Goal: Task Accomplishment & Management: Complete application form

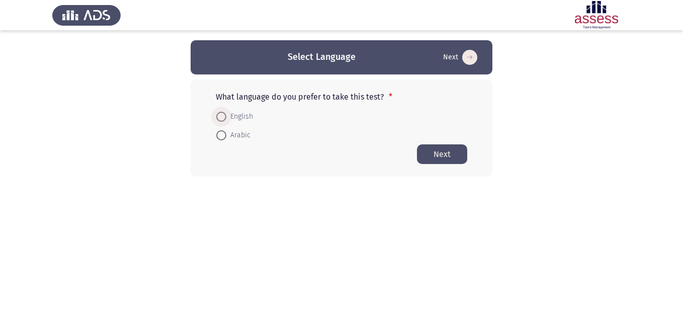
click at [221, 115] on span at bounding box center [221, 117] width 10 height 10
click at [221, 115] on input "English" at bounding box center [221, 117] width 10 height 10
radio input "true"
click at [431, 152] on button "Next" at bounding box center [442, 154] width 50 height 20
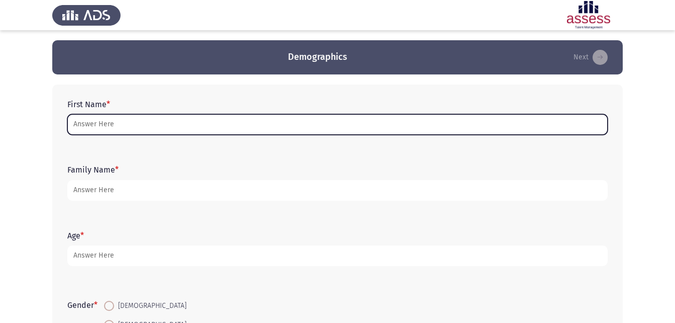
click at [74, 129] on input "First Name *" at bounding box center [337, 124] width 540 height 21
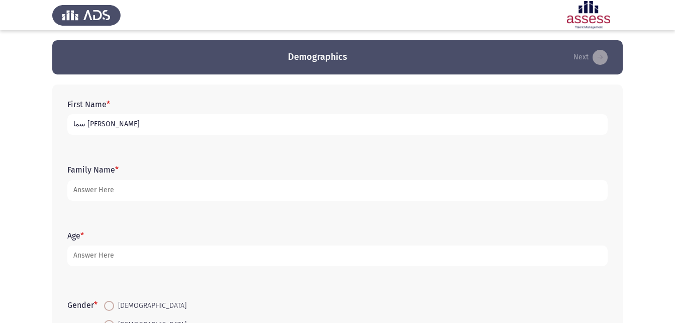
type input "سما [PERSON_NAME]"
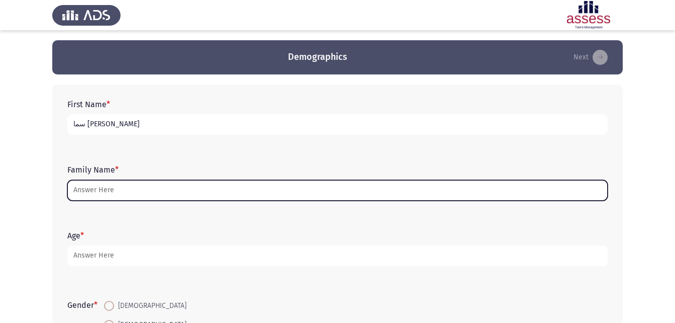
click at [246, 191] on input "Family Name *" at bounding box center [337, 190] width 540 height 21
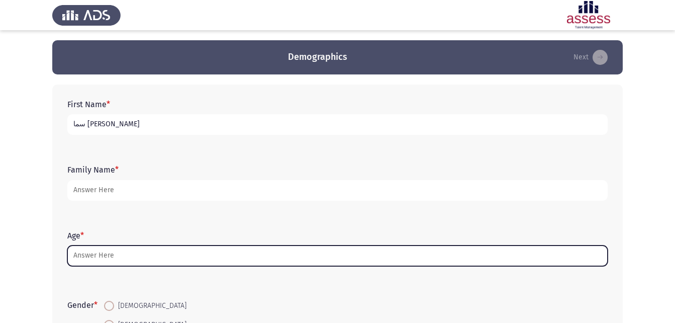
click at [332, 257] on input "Age *" at bounding box center [337, 255] width 540 height 21
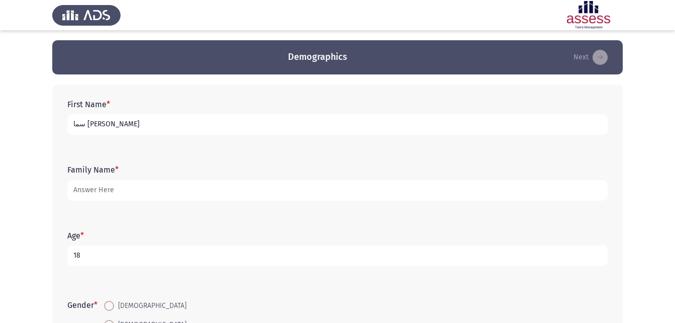
type input "18"
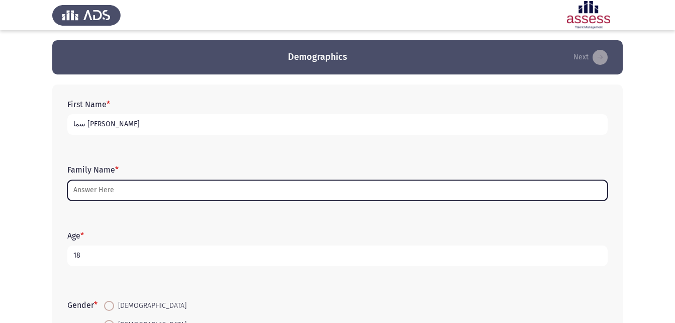
click at [346, 194] on input "Family Name *" at bounding box center [337, 190] width 540 height 21
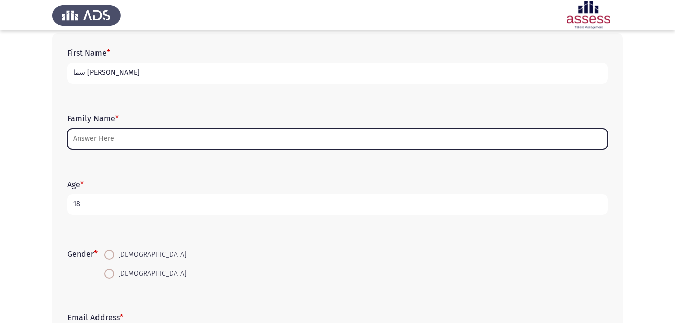
scroll to position [52, 0]
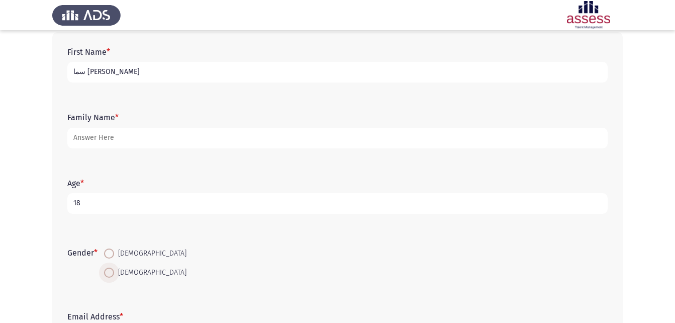
click at [111, 273] on span at bounding box center [109, 272] width 10 height 10
click at [111, 273] on input "[DEMOGRAPHIC_DATA]" at bounding box center [109, 272] width 10 height 10
radio input "true"
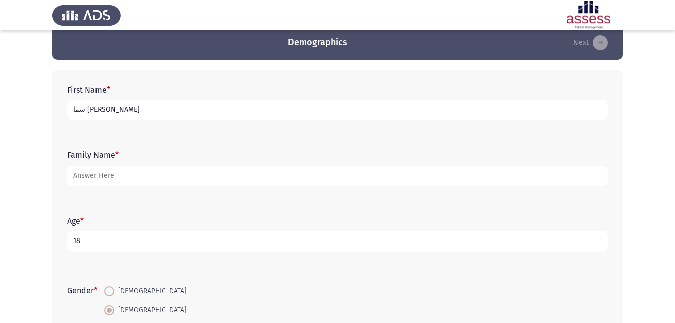
scroll to position [13, 0]
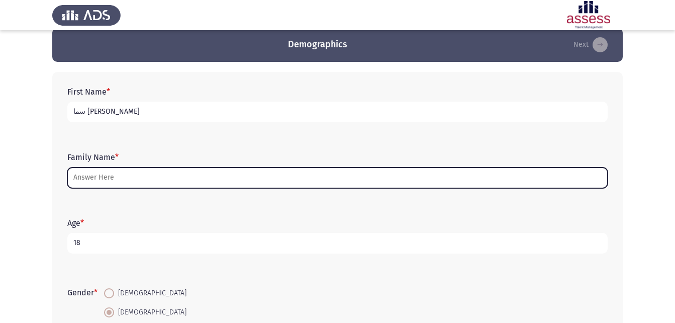
click at [103, 177] on input "Family Name *" at bounding box center [337, 177] width 540 height 21
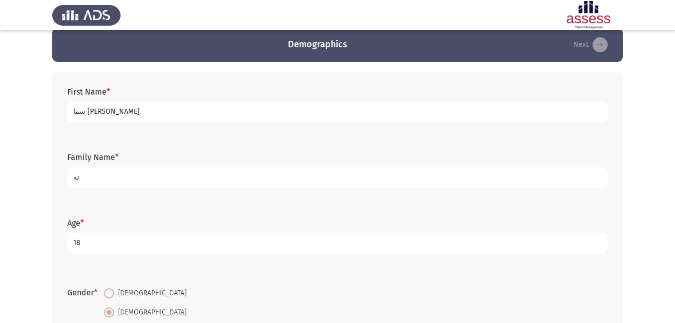
type input "ت"
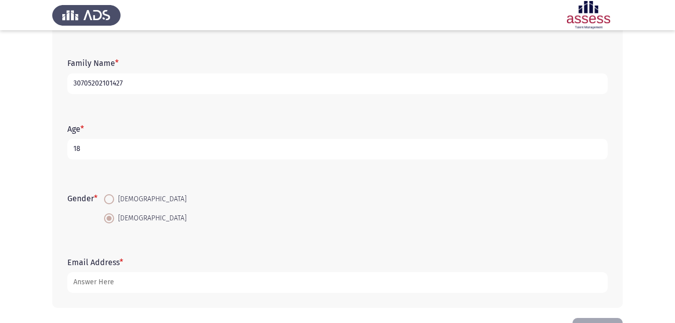
scroll to position [142, 0]
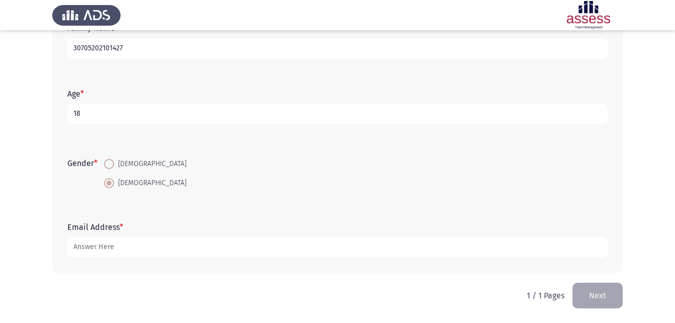
type input "30705202101427"
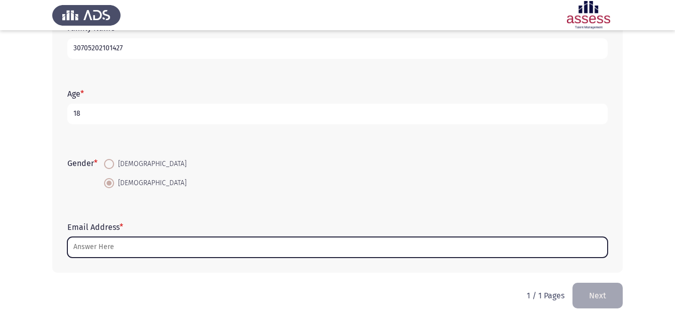
click at [117, 239] on input "Email Address *" at bounding box center [337, 247] width 540 height 21
type input "س"
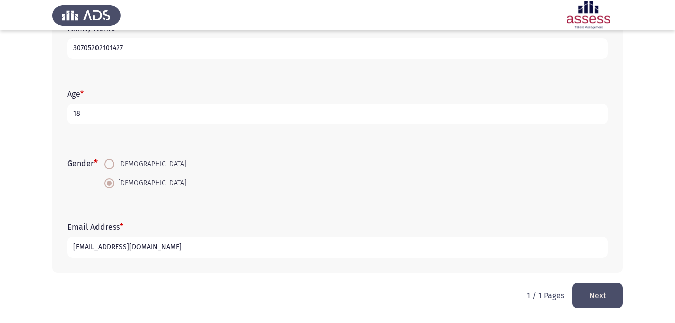
type input "[EMAIL_ADDRESS][DOMAIN_NAME]"
click at [608, 295] on button "Next" at bounding box center [598, 296] width 50 height 26
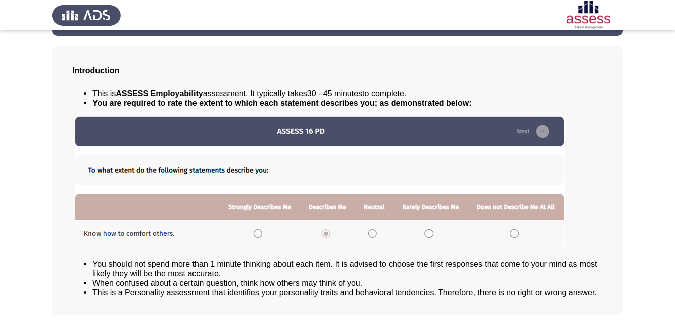
scroll to position [77, 0]
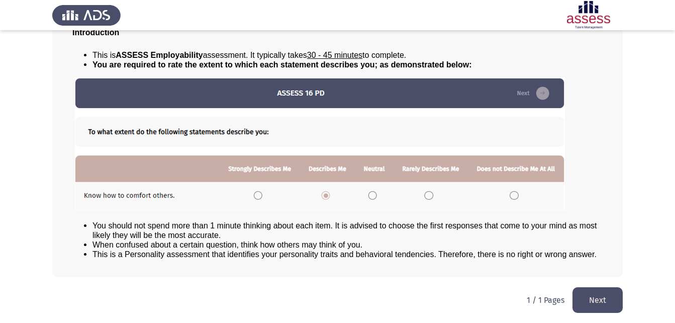
click at [585, 296] on button "Next" at bounding box center [598, 300] width 50 height 26
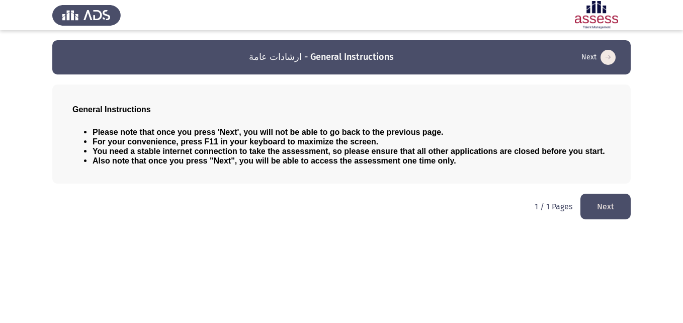
click at [612, 201] on button "Next" at bounding box center [605, 207] width 50 height 26
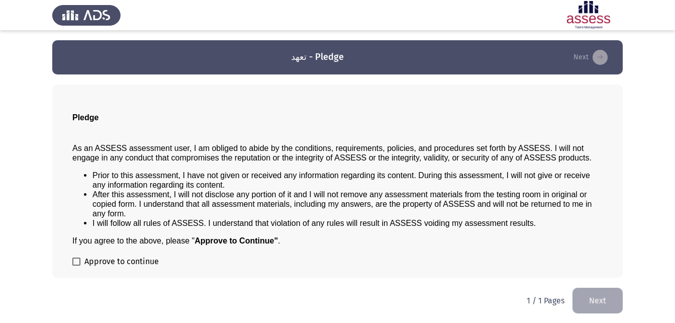
click at [79, 262] on span at bounding box center [76, 261] width 8 height 8
click at [76, 265] on input "Approve to continue" at bounding box center [76, 265] width 1 height 1
checkbox input "true"
click at [587, 299] on button "Next" at bounding box center [598, 301] width 50 height 26
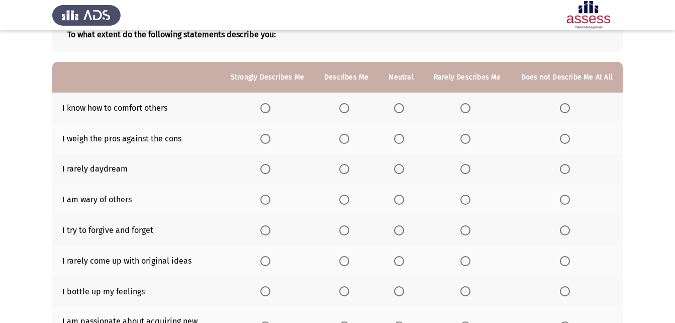
scroll to position [69, 0]
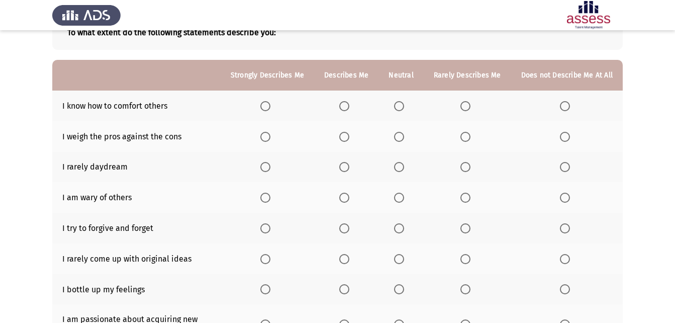
click at [269, 106] on span "Select an option" at bounding box center [265, 106] width 10 height 10
click at [269, 106] on input "Select an option" at bounding box center [265, 106] width 10 height 10
click at [400, 224] on span "Select an option" at bounding box center [399, 228] width 10 height 10
click at [400, 224] on input "Select an option" at bounding box center [399, 228] width 10 height 10
click at [349, 257] on span "Select an option" at bounding box center [344, 259] width 10 height 10
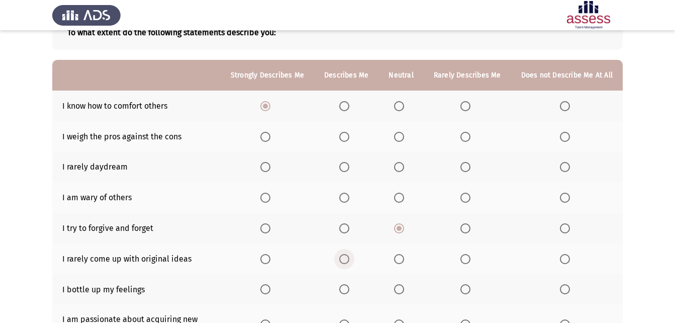
click at [349, 257] on input "Select an option" at bounding box center [344, 259] width 10 height 10
click at [465, 286] on span "Select an option" at bounding box center [465, 289] width 10 height 10
click at [465, 286] on input "Select an option" at bounding box center [465, 289] width 10 height 10
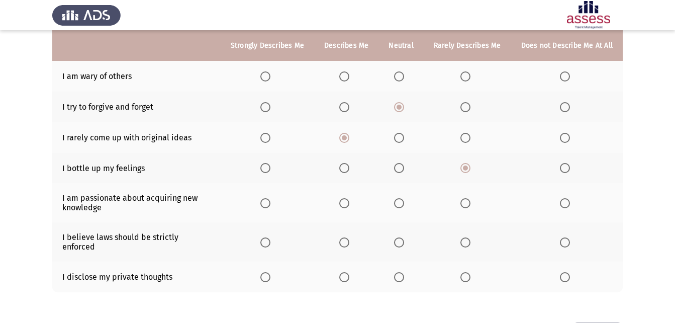
scroll to position [192, 0]
click at [349, 202] on span "Select an option" at bounding box center [344, 202] width 10 height 10
click at [349, 202] on input "Select an option" at bounding box center [344, 202] width 10 height 10
click at [346, 236] on span "Select an option" at bounding box center [344, 241] width 10 height 10
click at [346, 236] on input "Select an option" at bounding box center [344, 241] width 10 height 10
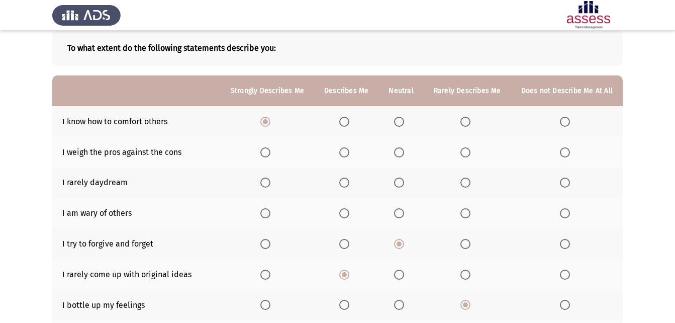
scroll to position [52, 0]
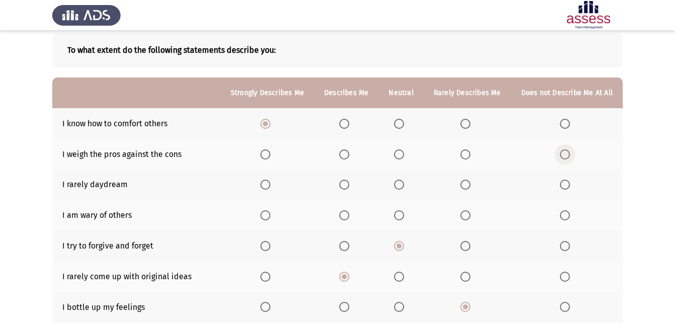
click at [567, 153] on span "Select an option" at bounding box center [565, 154] width 10 height 10
click at [567, 153] on input "Select an option" at bounding box center [565, 154] width 10 height 10
click at [468, 184] on span "Select an option" at bounding box center [465, 184] width 10 height 10
click at [468, 184] on input "Select an option" at bounding box center [465, 184] width 10 height 10
click at [402, 219] on span "Select an option" at bounding box center [399, 215] width 10 height 10
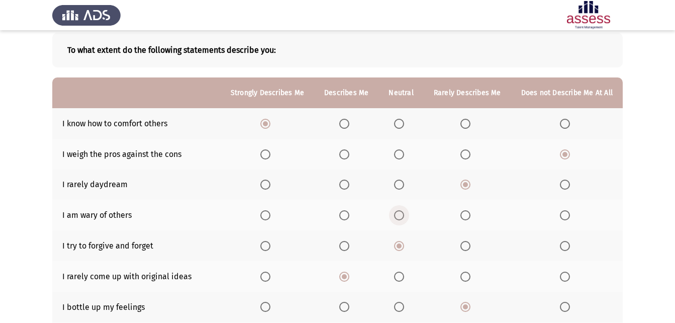
click at [402, 219] on input "Select an option" at bounding box center [399, 215] width 10 height 10
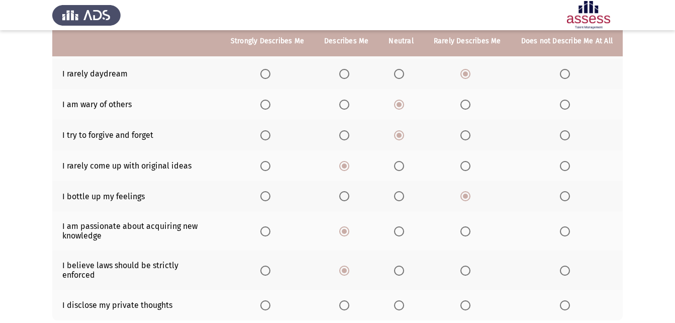
scroll to position [166, 0]
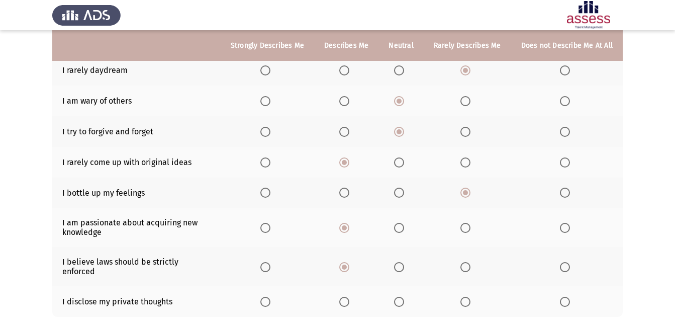
click at [401, 297] on span "Select an option" at bounding box center [399, 302] width 10 height 10
click at [401, 297] on input "Select an option" at bounding box center [399, 302] width 10 height 10
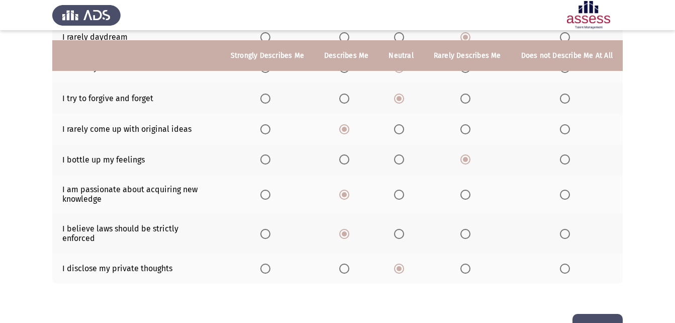
scroll to position [211, 0]
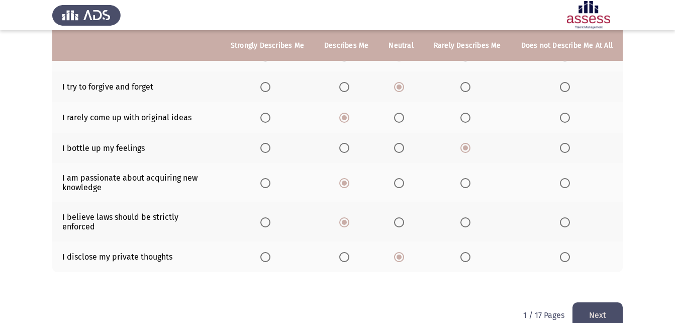
click at [584, 307] on button "Next" at bounding box center [598, 315] width 50 height 26
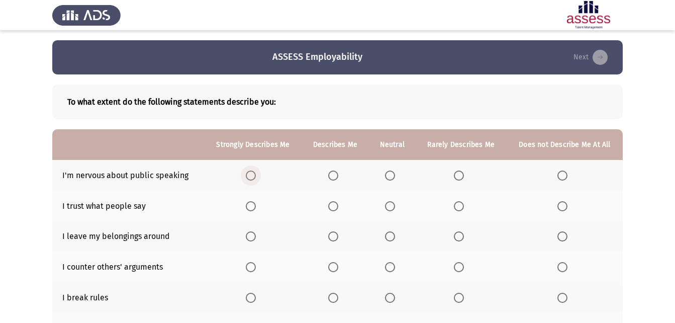
click at [251, 174] on span "Select an option" at bounding box center [251, 175] width 10 height 10
click at [251, 174] on input "Select an option" at bounding box center [251, 175] width 10 height 10
click at [395, 177] on span "Select an option" at bounding box center [390, 175] width 10 height 10
click at [395, 177] on input "Select an option" at bounding box center [390, 175] width 10 height 10
click at [388, 202] on span "Select an option" at bounding box center [390, 206] width 10 height 10
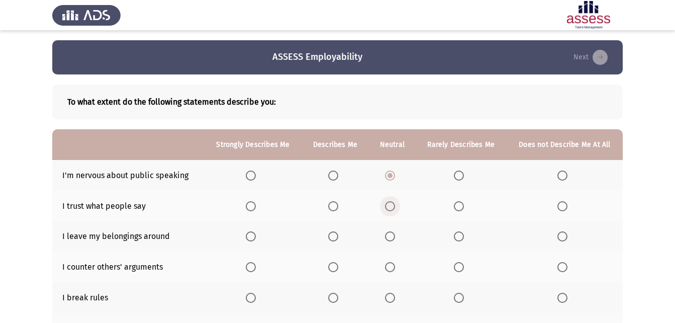
click at [388, 202] on input "Select an option" at bounding box center [390, 206] width 10 height 10
click at [334, 240] on span "Select an option" at bounding box center [333, 236] width 10 height 10
click at [334, 240] on input "Select an option" at bounding box center [333, 236] width 10 height 10
click at [456, 265] on span "Select an option" at bounding box center [459, 267] width 10 height 10
click at [456, 265] on input "Select an option" at bounding box center [459, 267] width 10 height 10
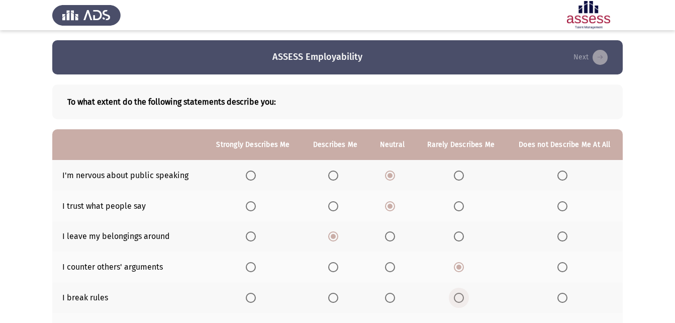
click at [463, 301] on span "Select an option" at bounding box center [459, 298] width 10 height 10
click at [463, 301] on input "Select an option" at bounding box center [459, 298] width 10 height 10
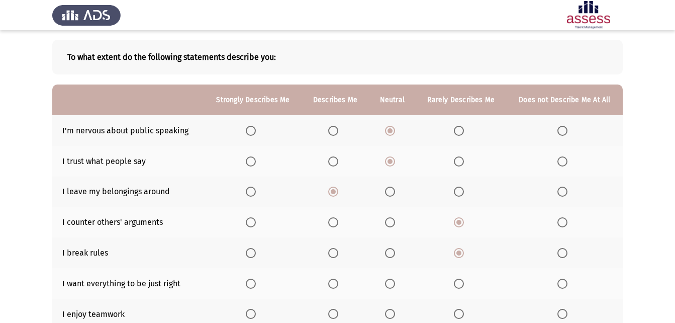
scroll to position [47, 0]
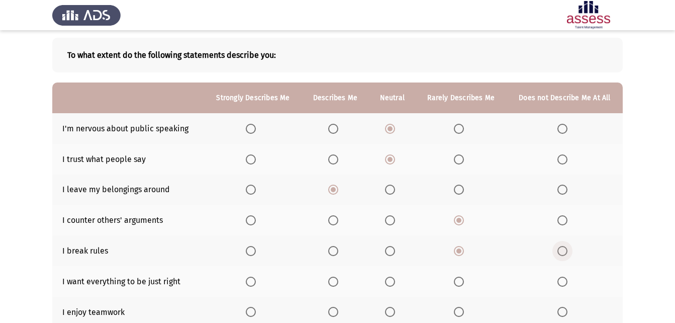
click at [567, 253] on span "Select an option" at bounding box center [563, 251] width 10 height 10
click at [567, 253] on input "Select an option" at bounding box center [563, 251] width 10 height 10
click at [464, 284] on span "Select an option" at bounding box center [459, 281] width 10 height 10
click at [464, 284] on input "Select an option" at bounding box center [459, 281] width 10 height 10
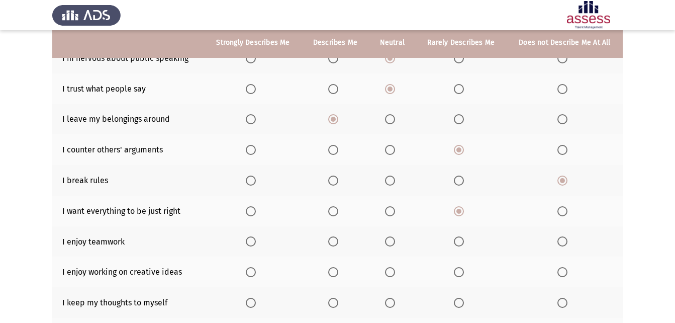
scroll to position [120, 0]
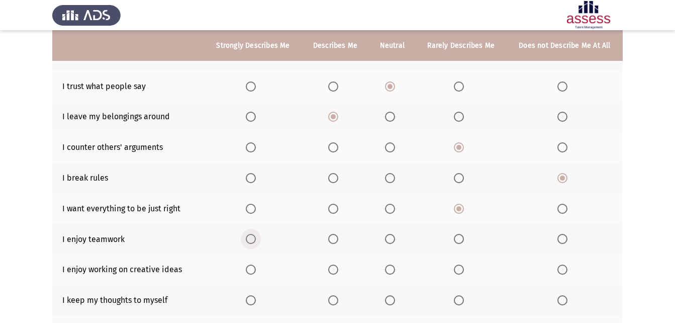
click at [251, 243] on span "Select an option" at bounding box center [251, 239] width 10 height 10
click at [251, 243] on input "Select an option" at bounding box center [251, 239] width 10 height 10
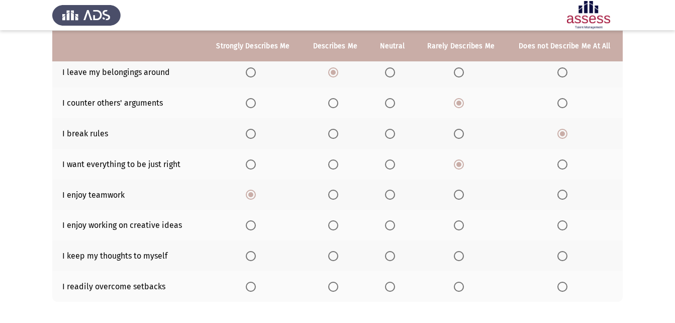
scroll to position [164, 0]
click at [253, 223] on span "Select an option" at bounding box center [251, 225] width 10 height 10
click at [253, 223] on input "Select an option" at bounding box center [251, 225] width 10 height 10
click at [563, 257] on span "Select an option" at bounding box center [563, 255] width 10 height 10
click at [563, 257] on input "Select an option" at bounding box center [563, 255] width 10 height 10
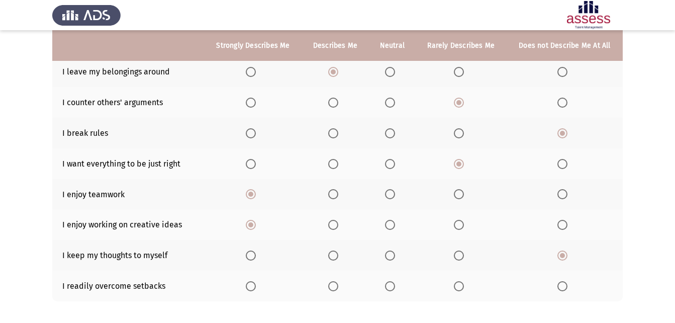
click at [395, 288] on span "Select an option" at bounding box center [390, 286] width 10 height 10
click at [395, 288] on input "Select an option" at bounding box center [390, 286] width 10 height 10
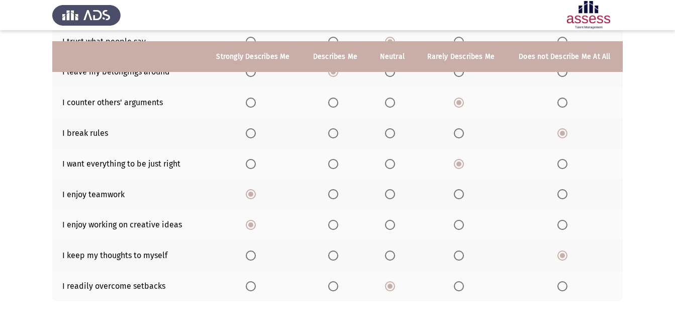
scroll to position [213, 0]
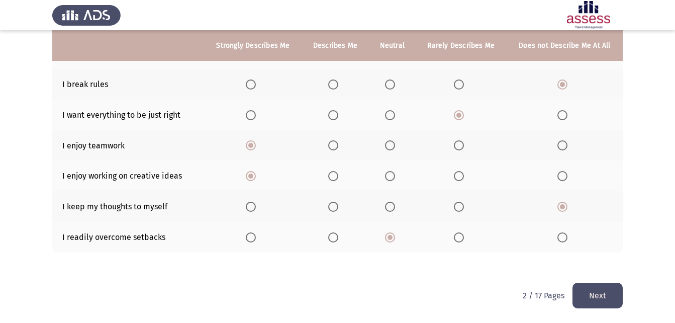
click at [603, 295] on button "Next" at bounding box center [598, 296] width 50 height 26
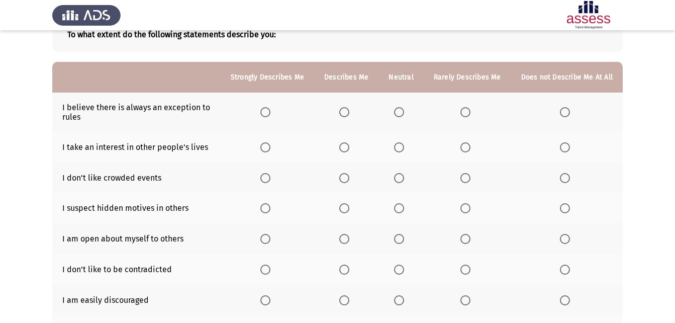
scroll to position [76, 0]
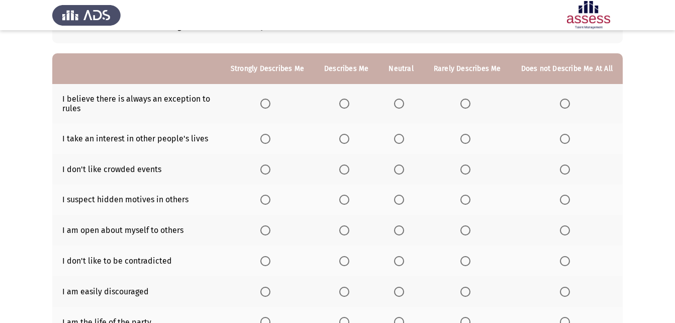
click at [399, 107] on span "Select an option" at bounding box center [399, 104] width 10 height 10
click at [399, 107] on input "Select an option" at bounding box center [399, 104] width 10 height 10
click at [469, 140] on span "Select an option" at bounding box center [465, 139] width 10 height 10
click at [469, 140] on input "Select an option" at bounding box center [465, 139] width 10 height 10
click at [569, 167] on span "Select an option" at bounding box center [565, 169] width 10 height 10
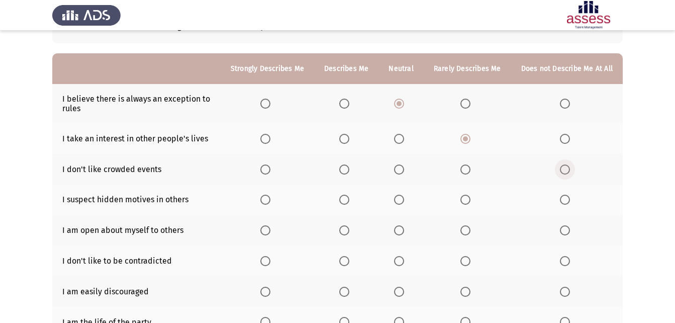
click at [569, 167] on input "Select an option" at bounding box center [565, 169] width 10 height 10
click at [347, 201] on span "Select an option" at bounding box center [344, 200] width 10 height 10
click at [347, 201] on input "Select an option" at bounding box center [344, 200] width 10 height 10
click at [349, 225] on span "Select an option" at bounding box center [344, 230] width 10 height 10
click at [349, 225] on input "Select an option" at bounding box center [344, 230] width 10 height 10
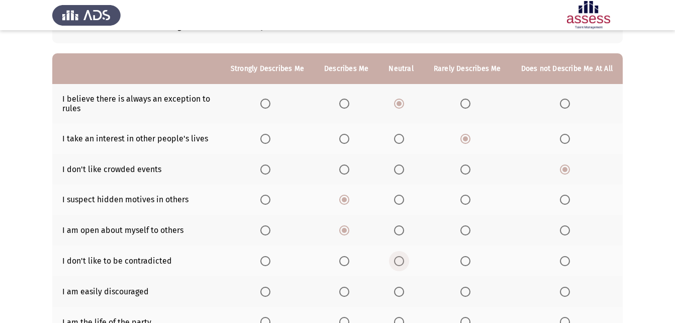
click at [398, 261] on span "Select an option" at bounding box center [399, 261] width 10 height 10
click at [398, 261] on input "Select an option" at bounding box center [399, 261] width 10 height 10
click at [468, 289] on span "Select an option" at bounding box center [465, 292] width 10 height 10
click at [468, 289] on input "Select an option" at bounding box center [465, 292] width 10 height 10
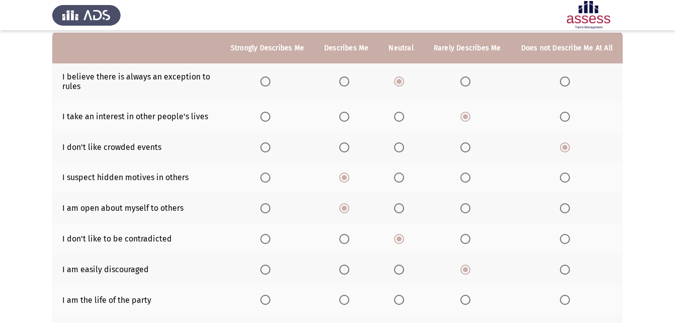
scroll to position [101, 0]
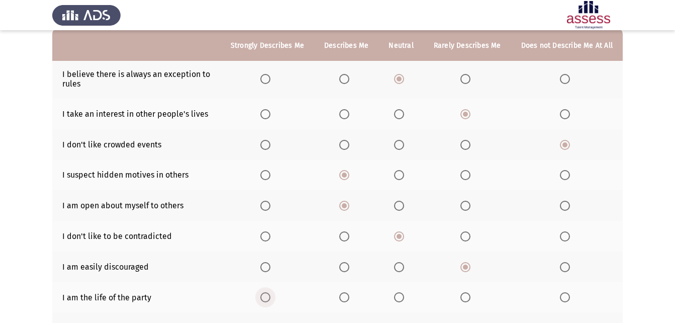
click at [268, 297] on span "Select an option" at bounding box center [265, 297] width 10 height 10
click at [268, 297] on input "Select an option" at bounding box center [265, 297] width 10 height 10
click at [349, 297] on span "Select an option" at bounding box center [344, 297] width 10 height 10
click at [349, 297] on input "Select an option" at bounding box center [344, 297] width 10 height 10
click at [404, 292] on span "Select an option" at bounding box center [399, 297] width 10 height 10
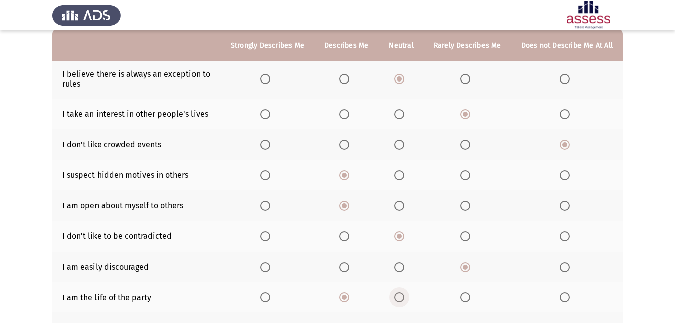
click at [404, 292] on input "Select an option" at bounding box center [399, 297] width 10 height 10
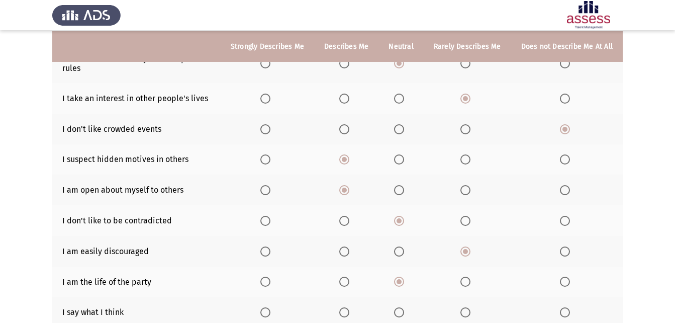
scroll to position [117, 0]
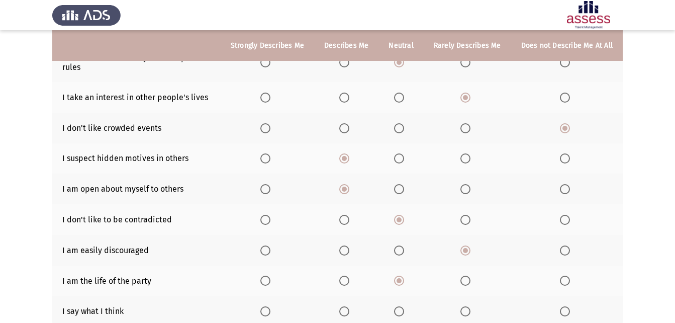
click at [343, 310] on span "Select an option" at bounding box center [344, 311] width 10 height 10
click at [343, 310] on input "Select an option" at bounding box center [344, 311] width 10 height 10
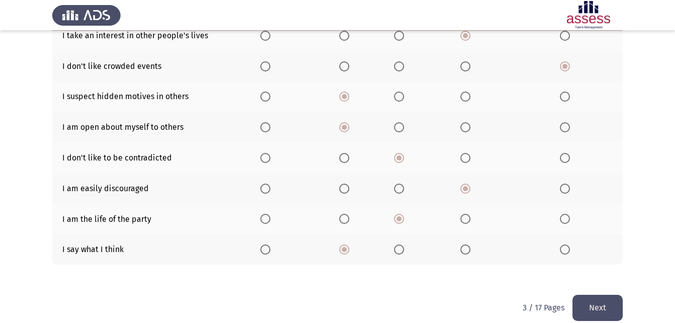
scroll to position [191, 0]
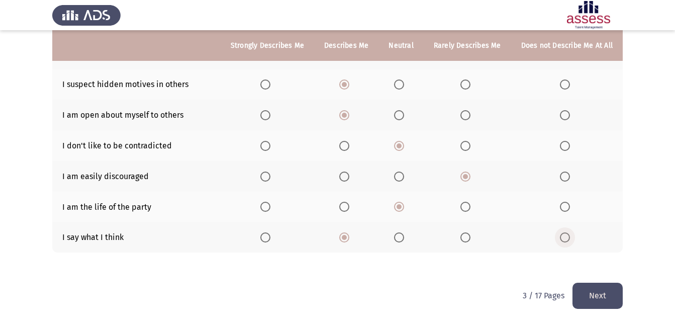
click at [565, 235] on span "Select an option" at bounding box center [565, 237] width 10 height 10
click at [565, 235] on input "Select an option" at bounding box center [565, 237] width 10 height 10
click at [599, 291] on button "Next" at bounding box center [598, 296] width 50 height 26
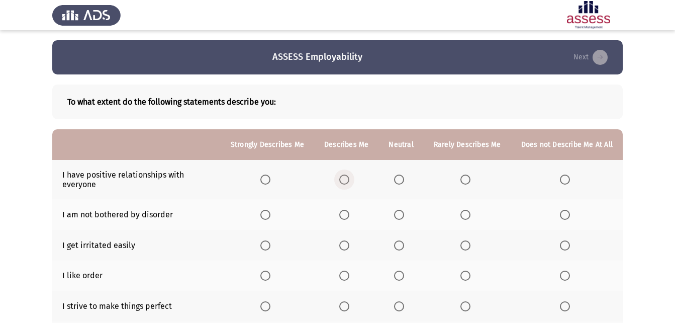
click at [349, 183] on span "Select an option" at bounding box center [344, 179] width 10 height 10
click at [349, 183] on input "Select an option" at bounding box center [344, 179] width 10 height 10
click at [404, 215] on span "Select an option" at bounding box center [399, 215] width 10 height 10
click at [404, 215] on input "Select an option" at bounding box center [399, 215] width 10 height 10
click at [400, 243] on span "Select an option" at bounding box center [399, 245] width 10 height 10
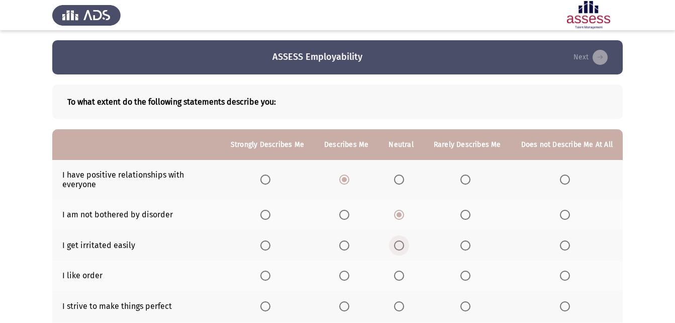
click at [400, 243] on input "Select an option" at bounding box center [399, 245] width 10 height 10
click at [349, 274] on span "Select an option" at bounding box center [344, 275] width 10 height 10
click at [349, 274] on input "Select an option" at bounding box center [344, 275] width 10 height 10
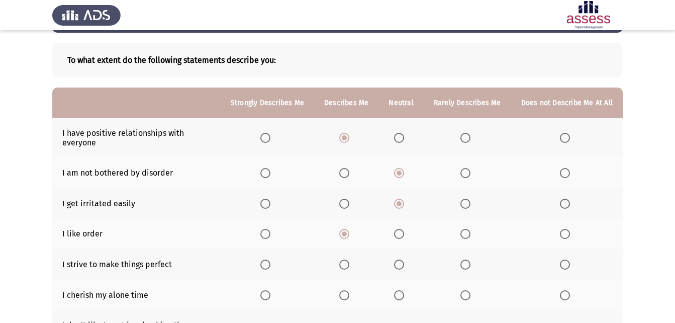
scroll to position [52, 0]
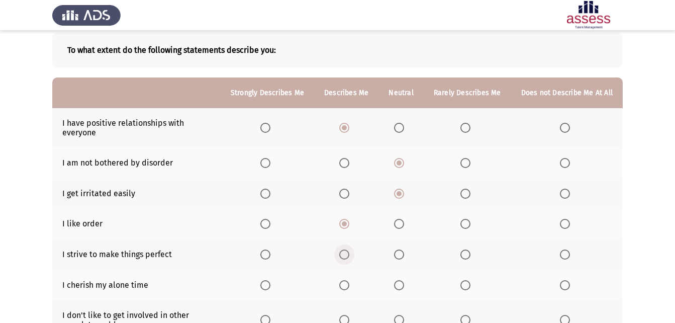
click at [349, 250] on span "Select an option" at bounding box center [344, 254] width 10 height 10
click at [349, 250] on input "Select an option" at bounding box center [344, 254] width 10 height 10
click at [395, 285] on th at bounding box center [401, 284] width 45 height 31
click at [398, 285] on span "Select an option" at bounding box center [399, 285] width 10 height 10
click at [398, 285] on input "Select an option" at bounding box center [399, 285] width 10 height 10
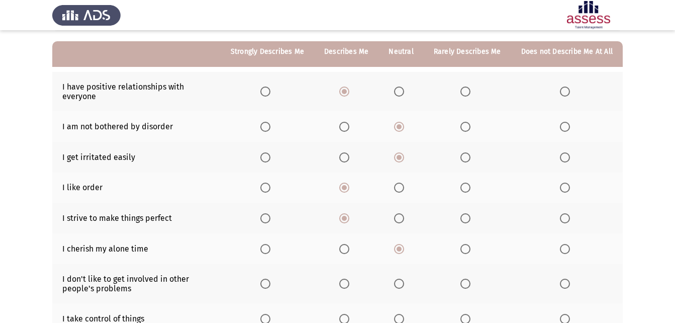
scroll to position [100, 0]
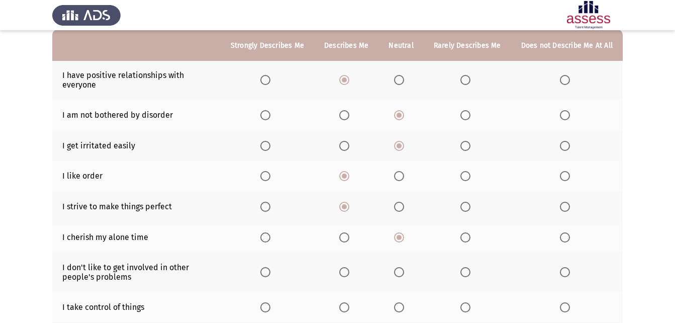
click at [470, 271] on span "Select an option" at bounding box center [465, 272] width 10 height 10
click at [470, 271] on input "Select an option" at bounding box center [465, 272] width 10 height 10
click at [568, 306] on span "Select an option" at bounding box center [565, 307] width 10 height 10
click at [568, 306] on input "Select an option" at bounding box center [565, 307] width 10 height 10
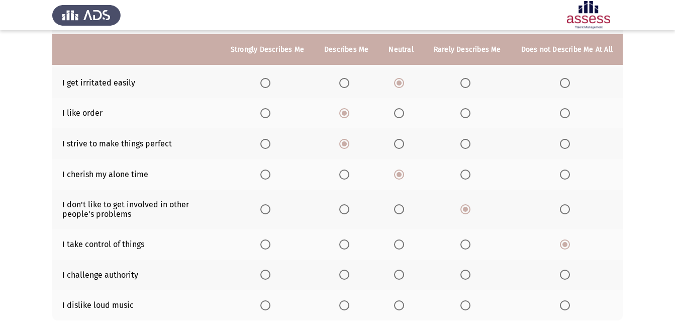
scroll to position [166, 0]
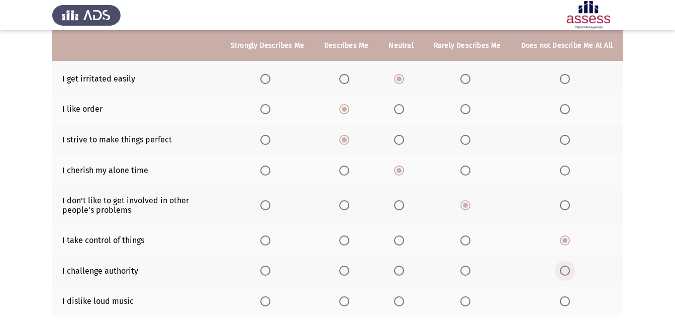
click at [568, 271] on span "Select an option" at bounding box center [565, 270] width 10 height 10
click at [568, 271] on input "Select an option" at bounding box center [565, 270] width 10 height 10
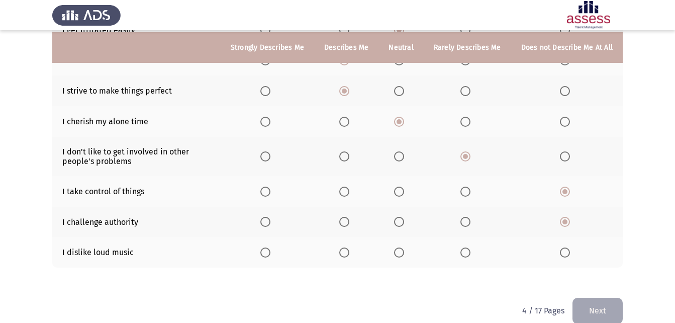
scroll to position [217, 0]
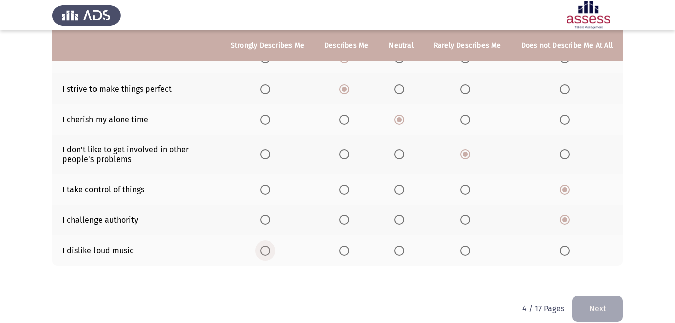
click at [274, 251] on label "Select an option" at bounding box center [267, 250] width 14 height 10
click at [270, 251] on input "Select an option" at bounding box center [265, 250] width 10 height 10
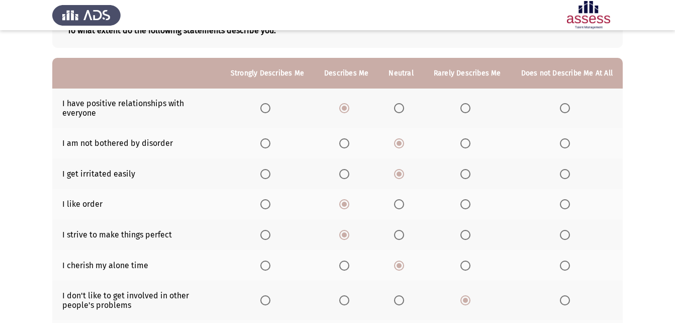
scroll to position [230, 0]
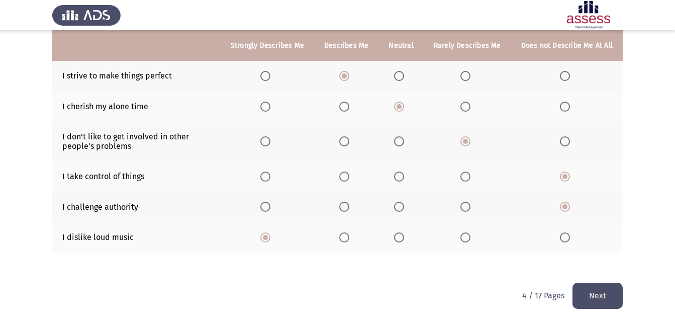
click at [603, 301] on button "Next" at bounding box center [598, 296] width 50 height 26
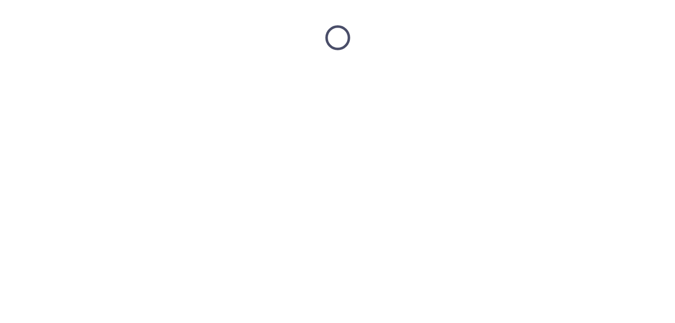
scroll to position [0, 0]
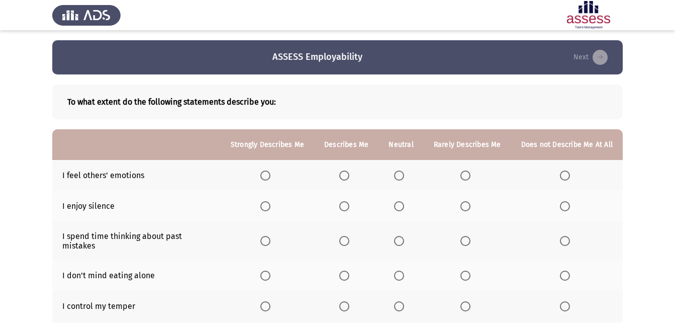
click at [268, 176] on span "Select an option" at bounding box center [265, 175] width 10 height 10
click at [268, 176] on input "Select an option" at bounding box center [265, 175] width 10 height 10
click at [565, 203] on span "Select an option" at bounding box center [565, 206] width 10 height 10
click at [565, 203] on input "Select an option" at bounding box center [565, 206] width 10 height 10
click at [471, 237] on span "Select an option" at bounding box center [465, 241] width 10 height 10
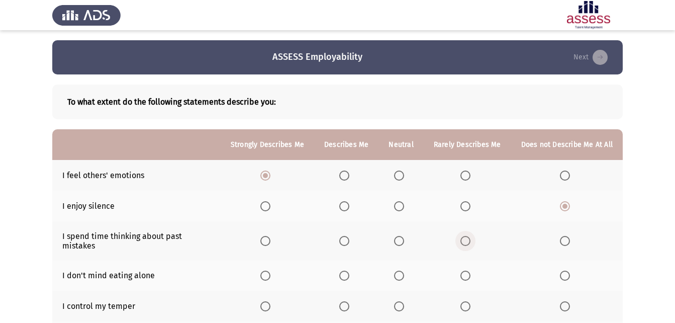
click at [471, 237] on input "Select an option" at bounding box center [465, 241] width 10 height 10
click at [265, 270] on span "Select an option" at bounding box center [265, 275] width 10 height 10
click at [265, 270] on input "Select an option" at bounding box center [265, 275] width 10 height 10
click at [400, 301] on span "Select an option" at bounding box center [399, 306] width 10 height 10
click at [400, 301] on input "Select an option" at bounding box center [399, 306] width 10 height 10
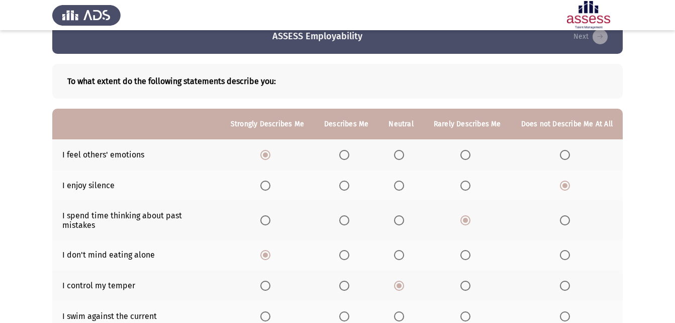
scroll to position [24, 0]
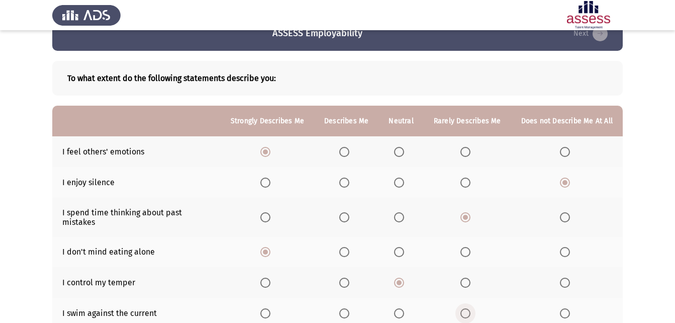
click at [469, 308] on span "Select an option" at bounding box center [465, 313] width 10 height 10
click at [469, 308] on input "Select an option" at bounding box center [465, 313] width 10 height 10
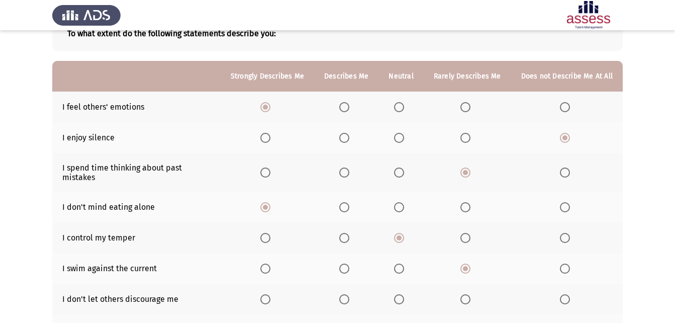
scroll to position [70, 0]
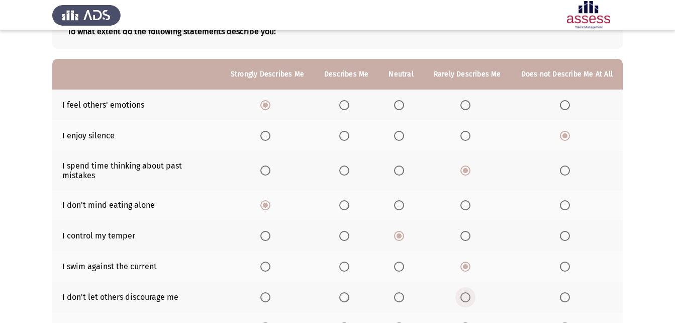
click at [471, 292] on span "Select an option" at bounding box center [465, 297] width 10 height 10
click at [471, 292] on input "Select an option" at bounding box center [465, 297] width 10 height 10
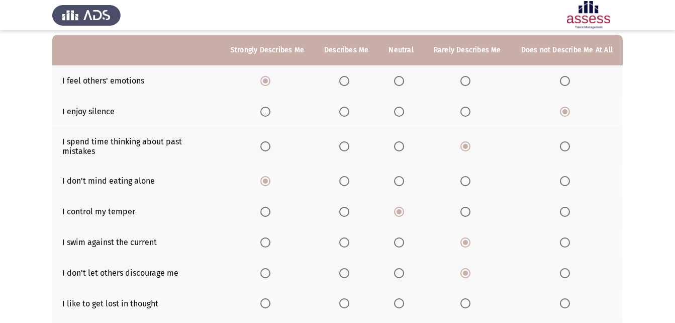
scroll to position [99, 0]
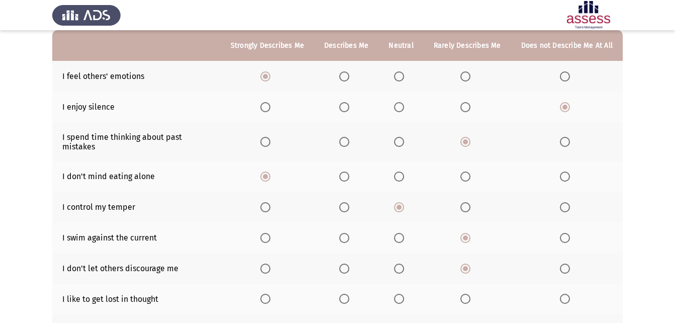
click at [402, 294] on span "Select an option" at bounding box center [399, 299] width 10 height 10
click at [402, 294] on input "Select an option" at bounding box center [399, 299] width 10 height 10
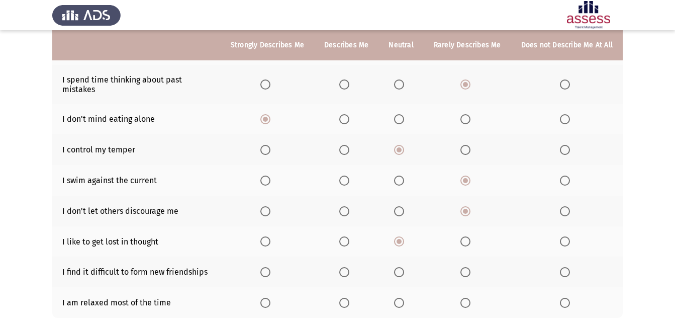
scroll to position [158, 0]
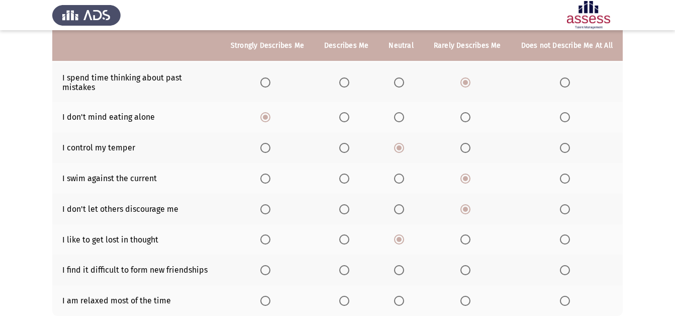
click at [569, 265] on span "Select an option" at bounding box center [565, 270] width 10 height 10
click at [569, 265] on input "Select an option" at bounding box center [565, 270] width 10 height 10
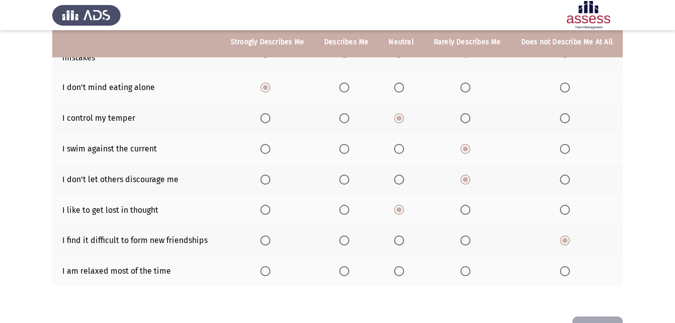
scroll to position [183, 0]
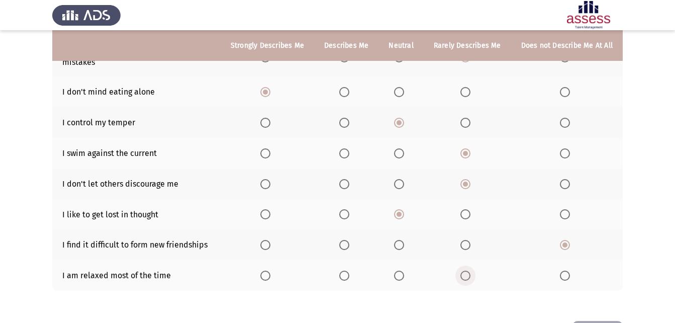
click at [471, 270] on span "Select an option" at bounding box center [465, 275] width 10 height 10
click at [471, 270] on input "Select an option" at bounding box center [465, 275] width 10 height 10
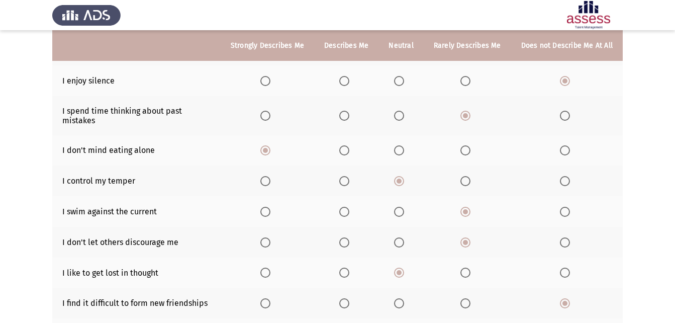
scroll to position [213, 0]
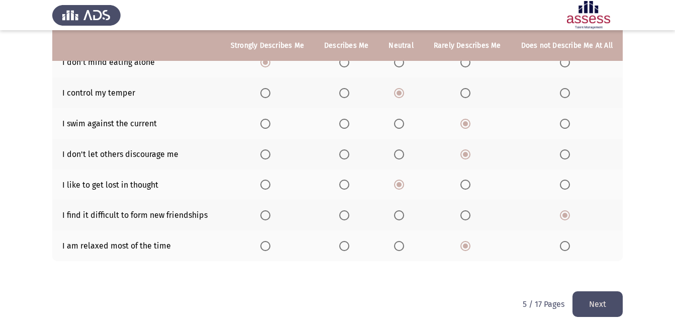
click at [600, 295] on button "Next" at bounding box center [598, 304] width 50 height 26
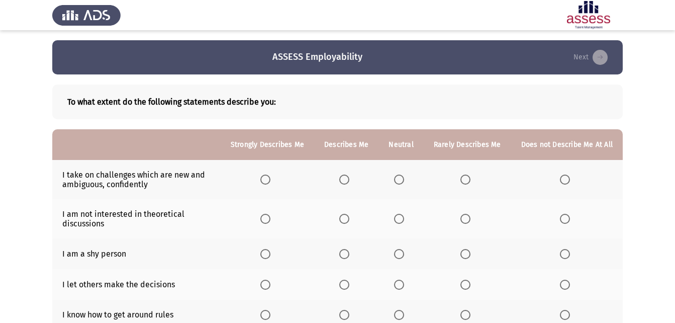
click at [468, 181] on span "Select an option" at bounding box center [465, 179] width 10 height 10
click at [468, 181] on input "Select an option" at bounding box center [465, 179] width 10 height 10
click at [266, 214] on span "Select an option" at bounding box center [265, 219] width 10 height 10
click at [266, 214] on input "Select an option" at bounding box center [265, 219] width 10 height 10
click at [563, 252] on span "Select an option" at bounding box center [565, 254] width 10 height 10
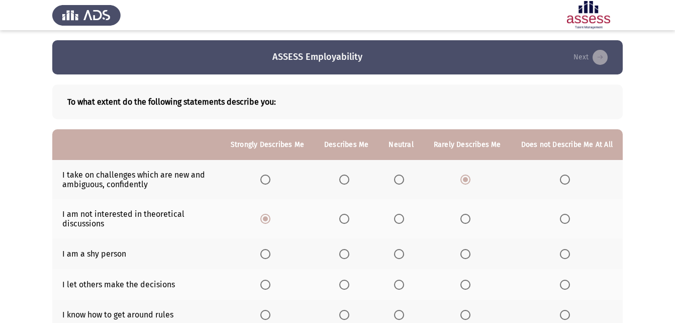
click at [563, 252] on input "Select an option" at bounding box center [565, 254] width 10 height 10
click at [467, 255] on span "Select an option" at bounding box center [465, 254] width 10 height 10
click at [467, 255] on input "Select an option" at bounding box center [465, 254] width 10 height 10
click at [349, 286] on span "Select an option" at bounding box center [344, 285] width 10 height 10
click at [349, 286] on input "Select an option" at bounding box center [344, 285] width 10 height 10
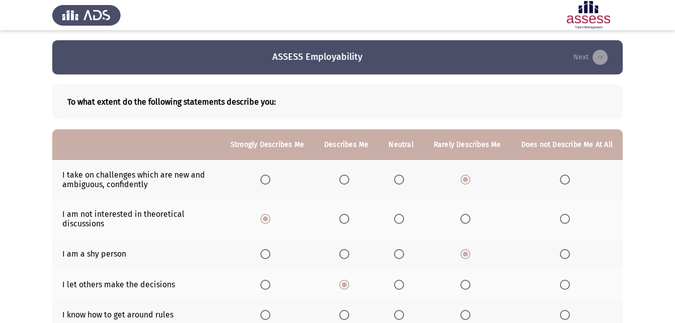
scroll to position [37, 0]
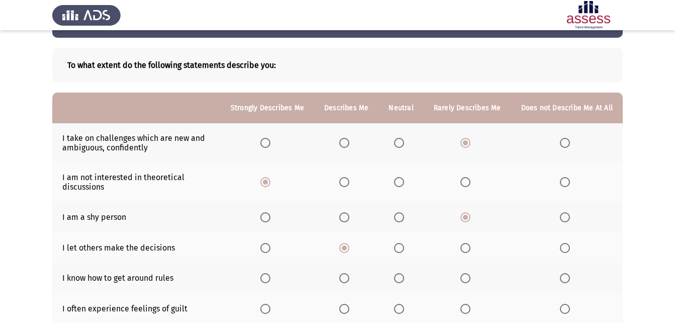
click at [399, 278] on span "Select an option" at bounding box center [399, 278] width 0 height 0
click at [402, 278] on input "Select an option" at bounding box center [399, 278] width 10 height 10
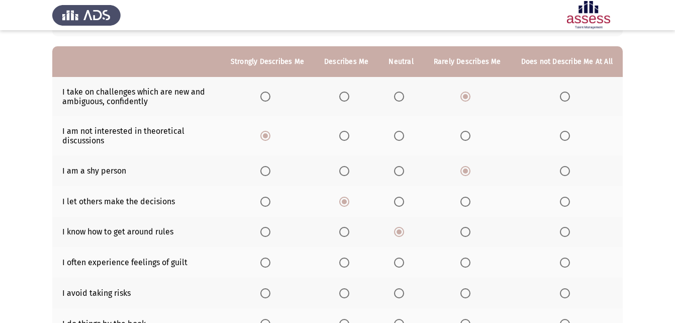
scroll to position [82, 0]
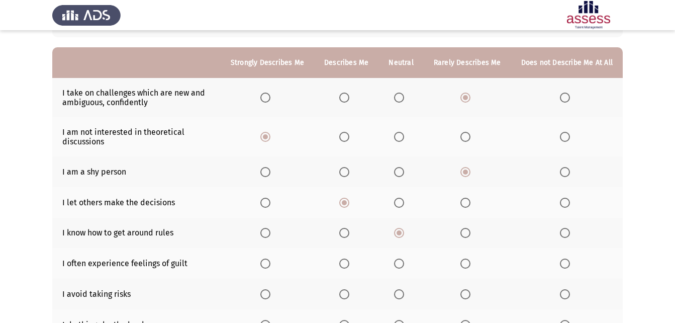
click at [404, 267] on span "Select an option" at bounding box center [399, 263] width 10 height 10
click at [404, 267] on input "Select an option" at bounding box center [399, 263] width 10 height 10
click at [471, 293] on span "Select an option" at bounding box center [465, 294] width 10 height 10
click at [471, 293] on input "Select an option" at bounding box center [465, 294] width 10 height 10
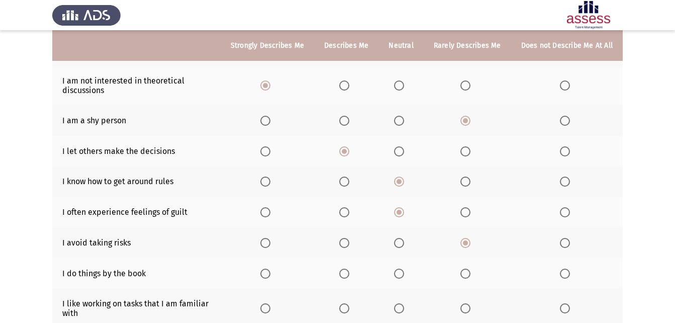
scroll to position [138, 0]
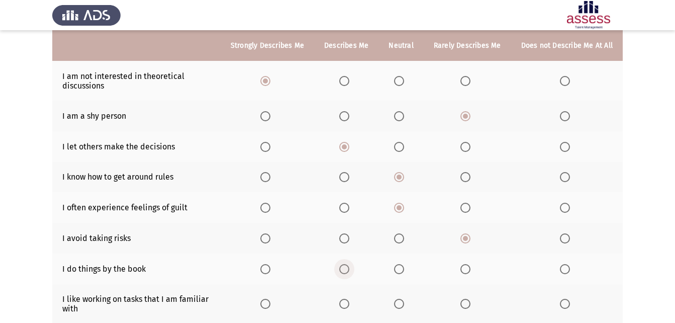
click at [349, 271] on span "Select an option" at bounding box center [344, 269] width 10 height 10
click at [349, 271] on input "Select an option" at bounding box center [344, 269] width 10 height 10
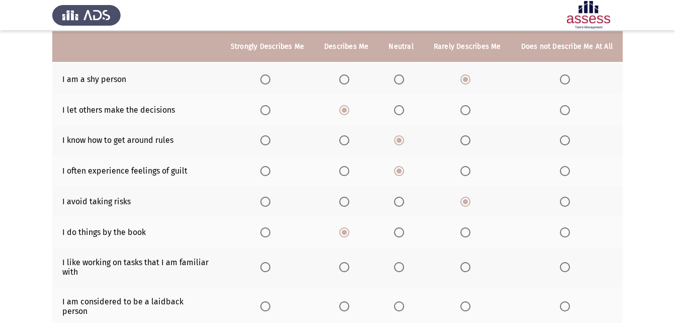
scroll to position [175, 0]
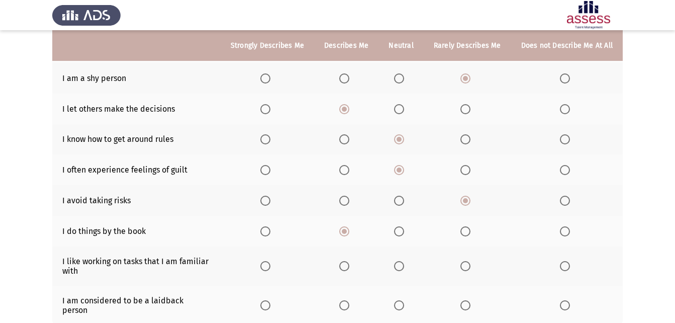
click at [270, 267] on span "Select an option" at bounding box center [265, 266] width 10 height 10
click at [270, 267] on input "Select an option" at bounding box center [265, 266] width 10 height 10
click at [405, 307] on th at bounding box center [401, 305] width 45 height 39
click at [404, 304] on span "Select an option" at bounding box center [399, 305] width 10 height 10
click at [404, 304] on input "Select an option" at bounding box center [399, 305] width 10 height 10
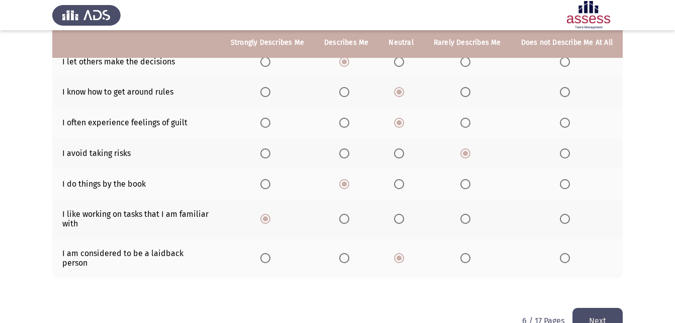
scroll to position [231, 0]
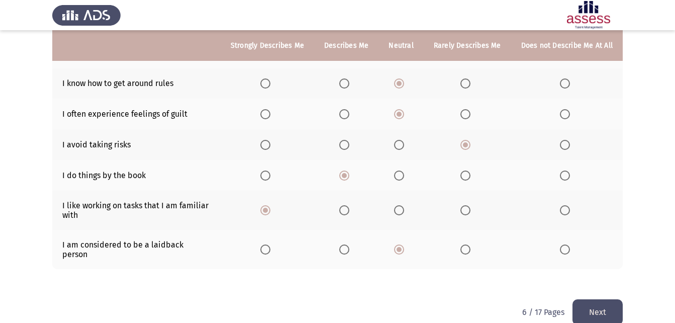
click at [612, 287] on div "To what extent do the following statements describe you: Strongly Describes Me …" at bounding box center [337, 71] width 571 height 456
click at [592, 304] on button "Next" at bounding box center [598, 312] width 50 height 26
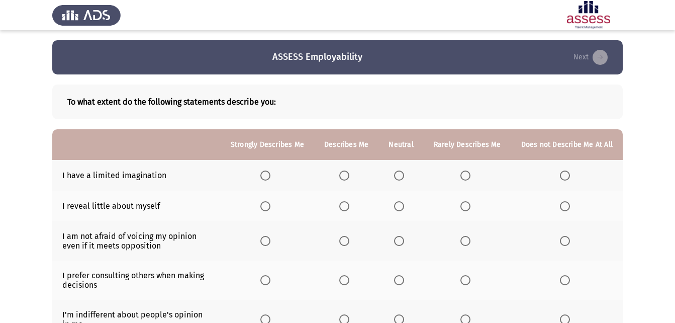
click at [569, 176] on span "Select an option" at bounding box center [565, 175] width 10 height 10
click at [569, 176] on input "Select an option" at bounding box center [565, 175] width 10 height 10
click at [400, 209] on span "Select an option" at bounding box center [399, 206] width 10 height 10
click at [400, 209] on input "Select an option" at bounding box center [399, 206] width 10 height 10
click at [346, 237] on span "Select an option" at bounding box center [344, 241] width 10 height 10
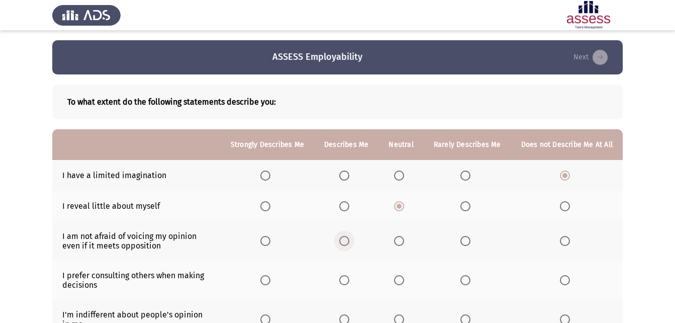
click at [346, 237] on input "Select an option" at bounding box center [344, 241] width 10 height 10
click at [471, 283] on span "Select an option" at bounding box center [465, 280] width 10 height 10
click at [471, 283] on input "Select an option" at bounding box center [465, 280] width 10 height 10
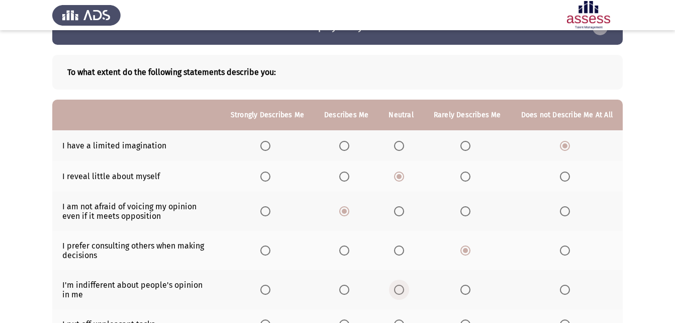
click at [403, 287] on span "Select an option" at bounding box center [399, 290] width 10 height 10
click at [403, 287] on input "Select an option" at bounding box center [399, 290] width 10 height 10
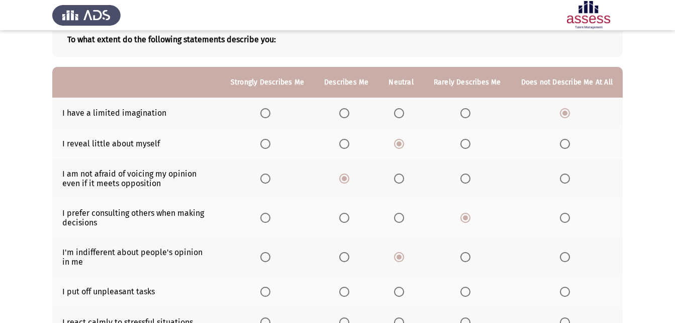
scroll to position [65, 0]
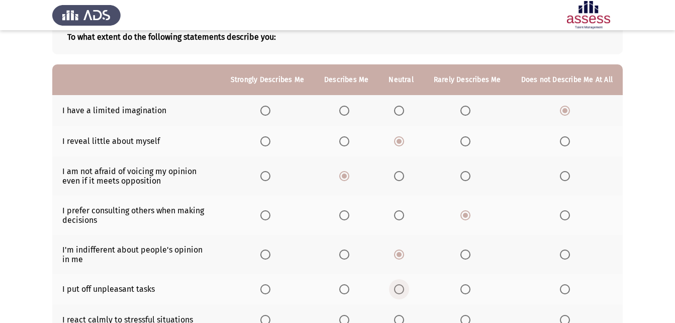
click at [403, 289] on span "Select an option" at bounding box center [399, 289] width 10 height 10
click at [403, 289] on input "Select an option" at bounding box center [399, 289] width 10 height 10
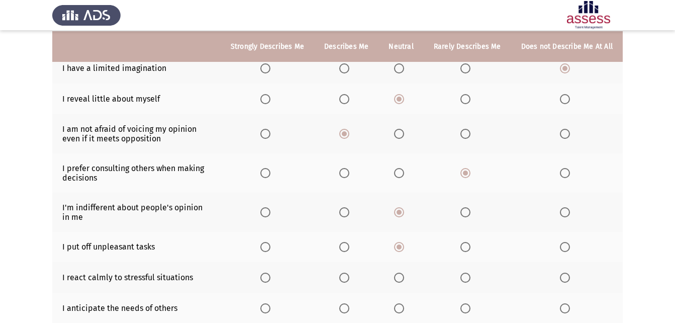
scroll to position [111, 0]
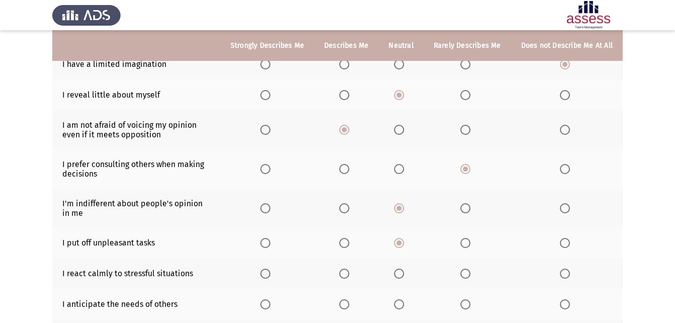
click at [465, 268] on span "Select an option" at bounding box center [465, 273] width 10 height 10
click at [465, 268] on input "Select an option" at bounding box center [465, 273] width 10 height 10
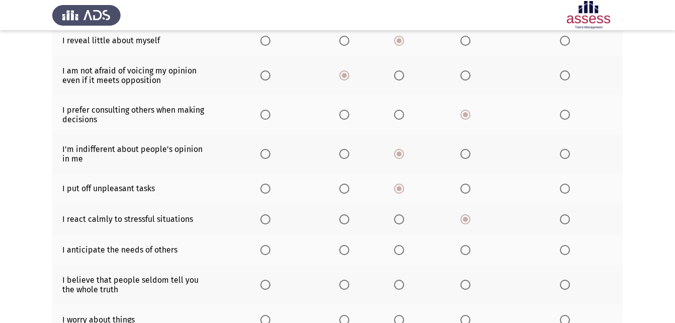
scroll to position [166, 0]
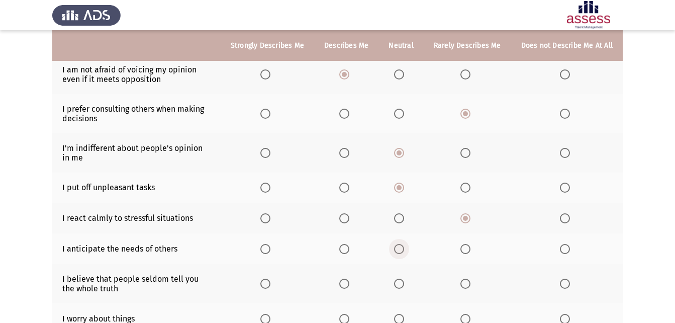
click at [400, 249] on span "Select an option" at bounding box center [399, 249] width 10 height 10
click at [400, 249] on input "Select an option" at bounding box center [399, 249] width 10 height 10
click at [567, 284] on span "Select an option" at bounding box center [565, 284] width 10 height 10
click at [567, 284] on input "Select an option" at bounding box center [565, 284] width 10 height 10
click at [349, 317] on span "Select an option" at bounding box center [344, 319] width 10 height 10
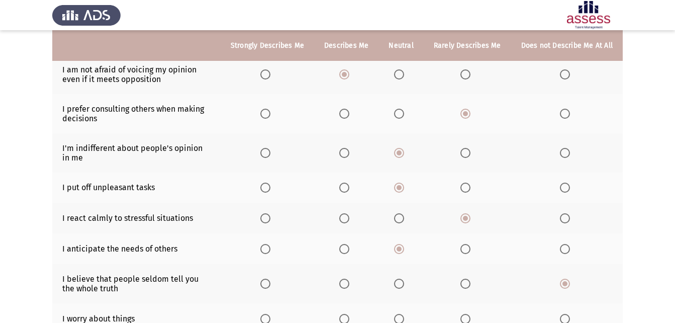
click at [349, 317] on input "Select an option" at bounding box center [344, 319] width 10 height 10
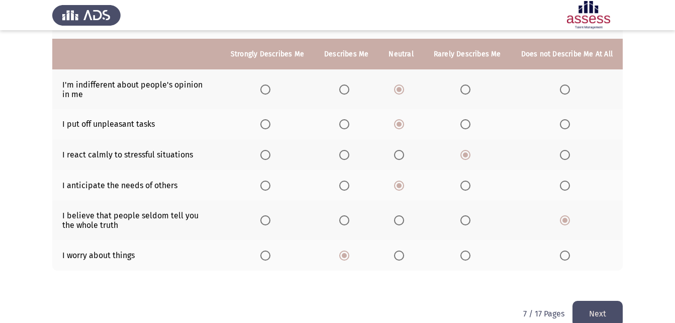
scroll to position [245, 0]
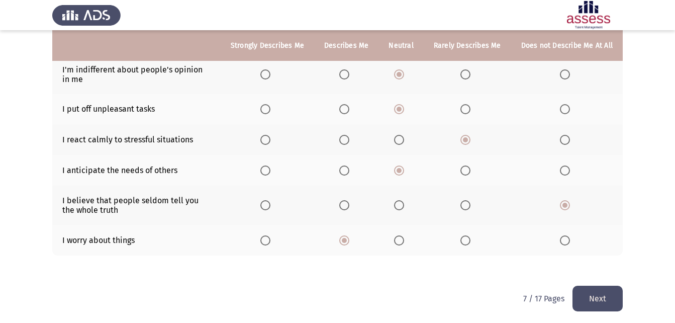
click at [613, 303] on button "Next" at bounding box center [598, 299] width 50 height 26
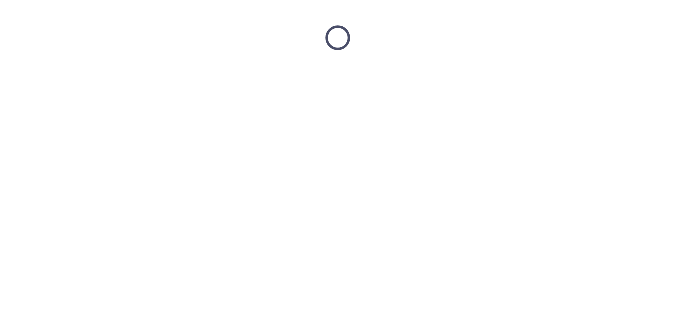
scroll to position [0, 0]
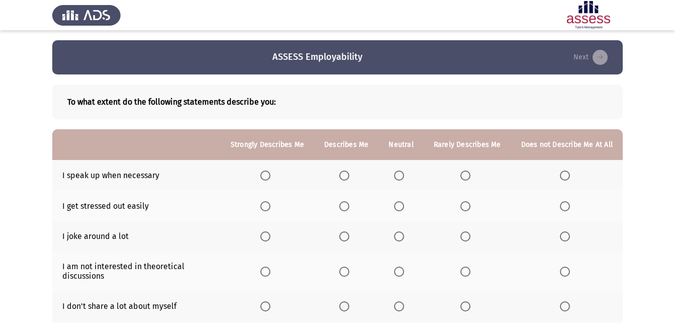
click at [469, 173] on span "Select an option" at bounding box center [465, 175] width 10 height 10
click at [469, 173] on input "Select an option" at bounding box center [465, 175] width 10 height 10
click at [349, 202] on span "Select an option" at bounding box center [344, 206] width 10 height 10
click at [349, 202] on input "Select an option" at bounding box center [344, 206] width 10 height 10
click at [403, 237] on span "Select an option" at bounding box center [399, 236] width 10 height 10
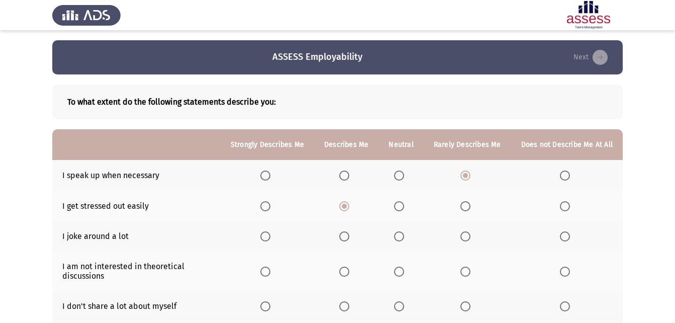
click at [403, 237] on input "Select an option" at bounding box center [399, 236] width 10 height 10
click at [349, 276] on span "Select an option" at bounding box center [344, 271] width 10 height 10
click at [349, 276] on input "Select an option" at bounding box center [344, 271] width 10 height 10
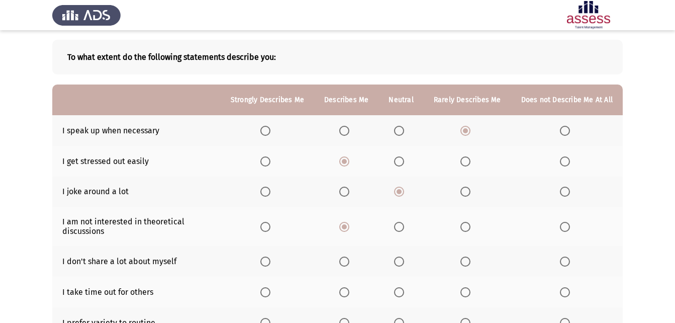
scroll to position [49, 0]
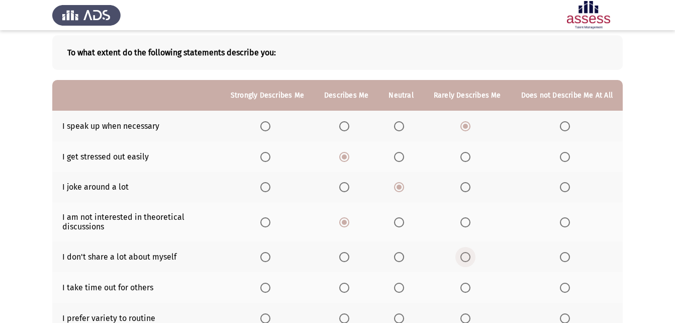
click at [467, 257] on span "Select an option" at bounding box center [465, 257] width 10 height 10
click at [467, 257] on input "Select an option" at bounding box center [465, 257] width 10 height 10
click at [404, 284] on span "Select an option" at bounding box center [399, 288] width 10 height 10
click at [404, 284] on input "Select an option" at bounding box center [399, 288] width 10 height 10
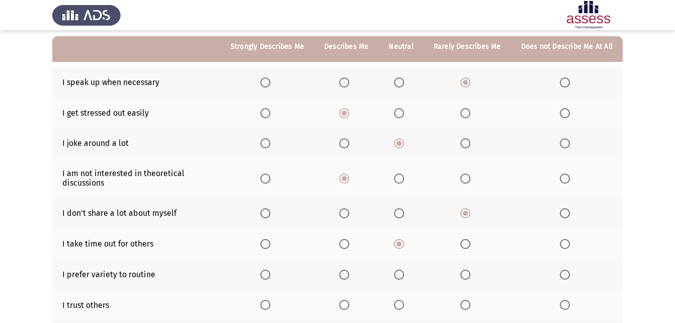
scroll to position [97, 0]
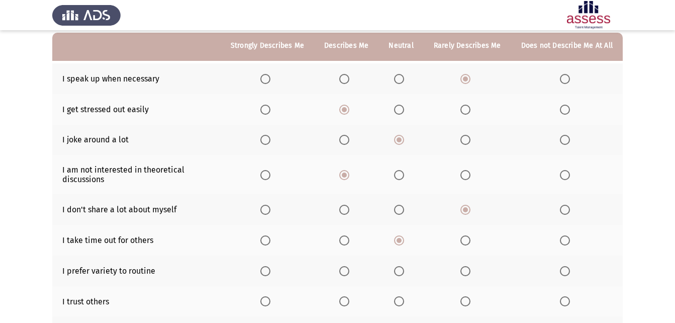
click at [566, 273] on span "Select an option" at bounding box center [565, 271] width 10 height 10
click at [566, 273] on input "Select an option" at bounding box center [565, 271] width 10 height 10
click at [465, 302] on span "Select an option" at bounding box center [465, 301] width 10 height 10
click at [465, 302] on input "Select an option" at bounding box center [465, 301] width 10 height 10
click at [404, 299] on span "Select an option" at bounding box center [399, 301] width 10 height 10
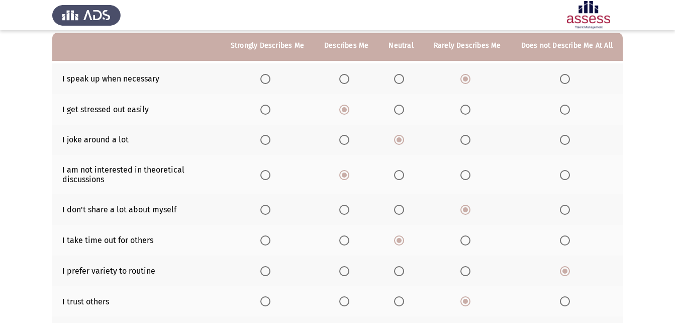
click at [404, 299] on input "Select an option" at bounding box center [399, 301] width 10 height 10
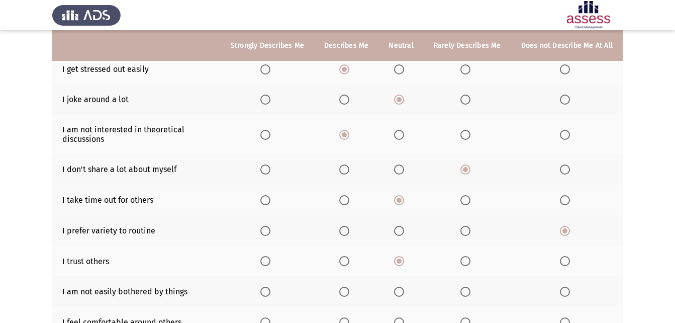
scroll to position [138, 0]
click at [563, 288] on span "Select an option" at bounding box center [565, 291] width 10 height 10
click at [563, 288] on input "Select an option" at bounding box center [565, 291] width 10 height 10
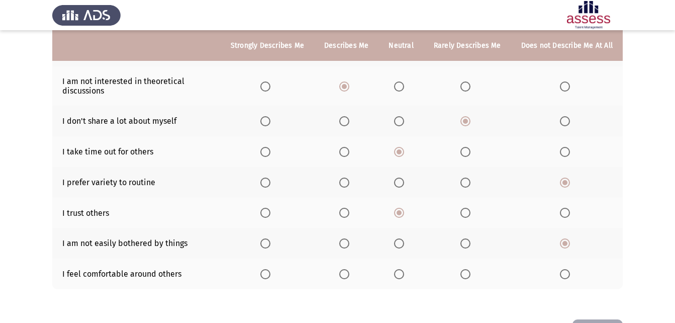
scroll to position [186, 0]
click at [349, 272] on span "Select an option" at bounding box center [344, 273] width 10 height 10
click at [349, 272] on input "Select an option" at bounding box center [344, 273] width 10 height 10
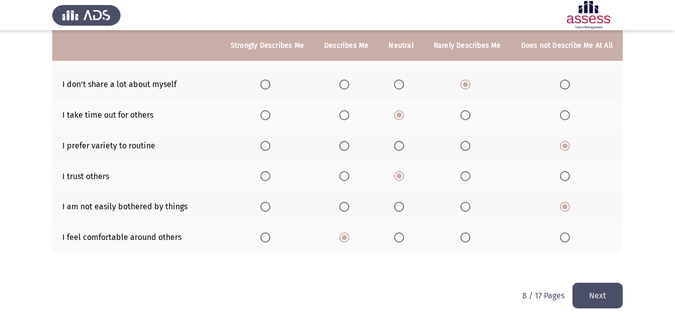
click at [609, 288] on button "Next" at bounding box center [598, 296] width 50 height 26
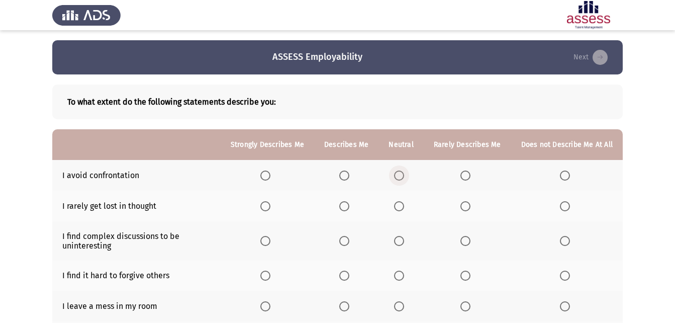
click at [400, 177] on span "Select an option" at bounding box center [399, 175] width 10 height 10
click at [400, 177] on input "Select an option" at bounding box center [399, 175] width 10 height 10
click at [349, 204] on span "Select an option" at bounding box center [344, 206] width 10 height 10
click at [349, 204] on input "Select an option" at bounding box center [344, 206] width 10 height 10
click at [397, 236] on th at bounding box center [401, 240] width 45 height 39
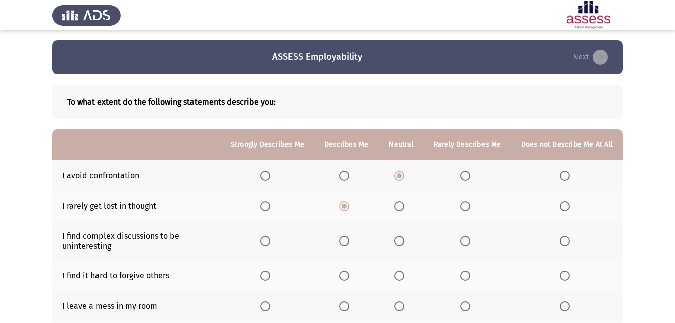
click at [399, 240] on span "Select an option" at bounding box center [399, 241] width 10 height 10
click at [399, 240] on input "Select an option" at bounding box center [399, 241] width 10 height 10
click at [471, 273] on span "Select an option" at bounding box center [465, 275] width 10 height 10
click at [471, 273] on input "Select an option" at bounding box center [465, 275] width 10 height 10
click at [349, 304] on span "Select an option" at bounding box center [344, 306] width 10 height 10
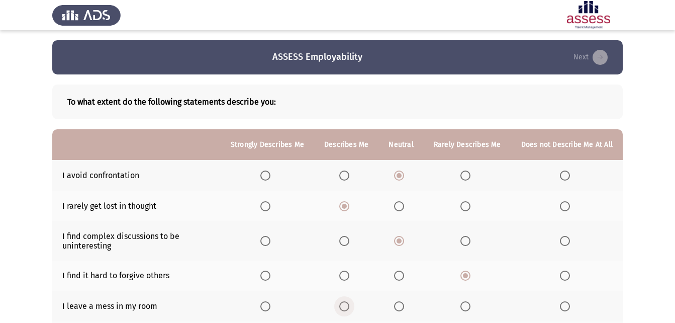
click at [349, 304] on input "Select an option" at bounding box center [344, 306] width 10 height 10
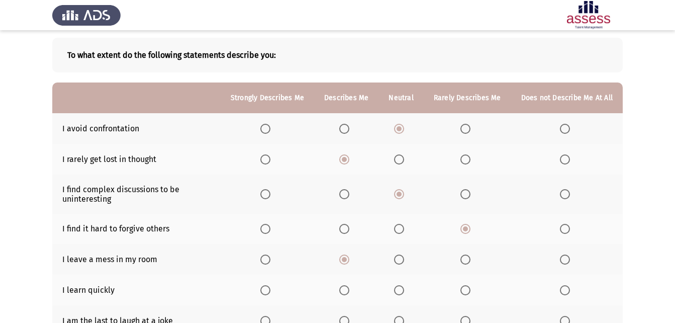
scroll to position [47, 0]
click at [349, 286] on span "Select an option" at bounding box center [344, 290] width 10 height 10
click at [349, 286] on input "Select an option" at bounding box center [344, 290] width 10 height 10
click at [401, 292] on span "Select an option" at bounding box center [399, 290] width 10 height 10
click at [401, 292] on input "Select an option" at bounding box center [399, 290] width 10 height 10
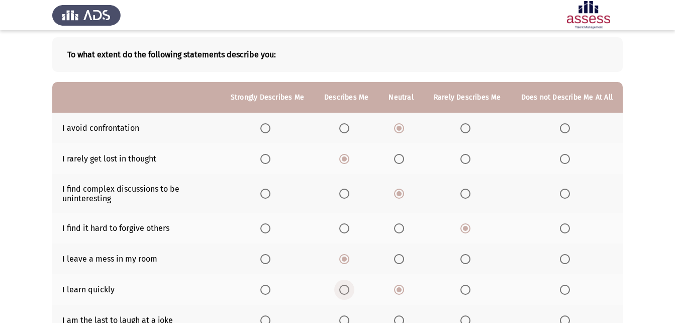
click at [349, 290] on span "Select an option" at bounding box center [344, 290] width 10 height 10
click at [349, 290] on input "Select an option" at bounding box center [344, 290] width 10 height 10
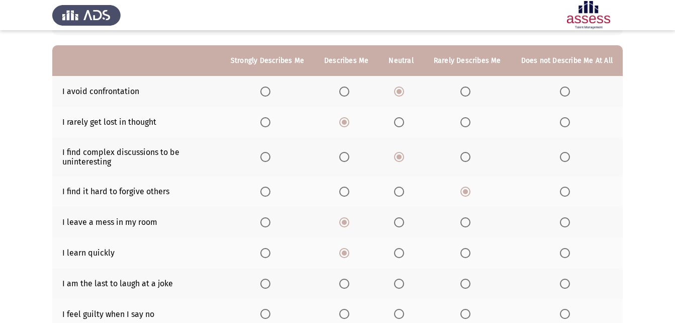
scroll to position [85, 0]
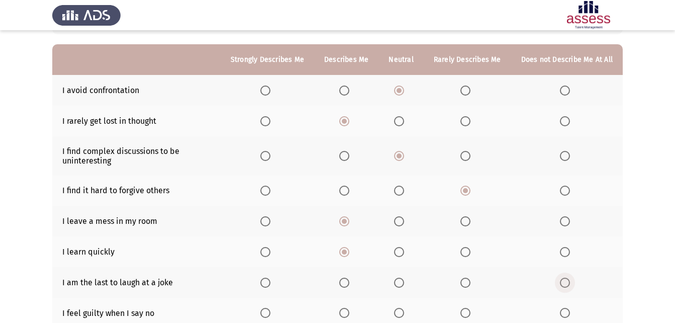
click at [568, 279] on span "Select an option" at bounding box center [565, 283] width 10 height 10
click at [568, 279] on input "Select an option" at bounding box center [565, 283] width 10 height 10
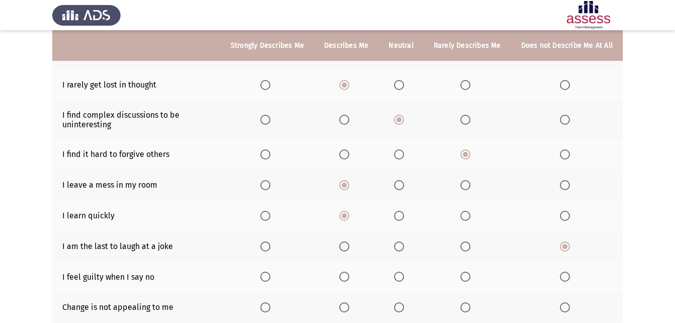
scroll to position [138, 0]
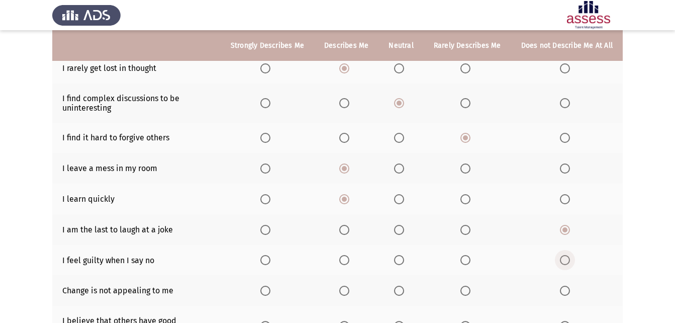
click at [572, 257] on label "Select an option" at bounding box center [567, 260] width 14 height 10
click at [570, 257] on input "Select an option" at bounding box center [565, 260] width 10 height 10
click at [268, 285] on mat-radio-button "Select an option" at bounding box center [267, 290] width 14 height 11
click at [270, 292] on span "Select an option" at bounding box center [265, 291] width 10 height 10
click at [270, 292] on input "Select an option" at bounding box center [265, 291] width 10 height 10
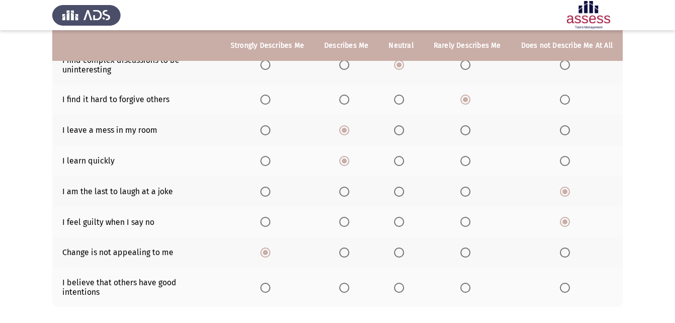
scroll to position [177, 0]
click at [349, 282] on span "Select an option" at bounding box center [344, 287] width 10 height 10
click at [349, 282] on input "Select an option" at bounding box center [344, 287] width 10 height 10
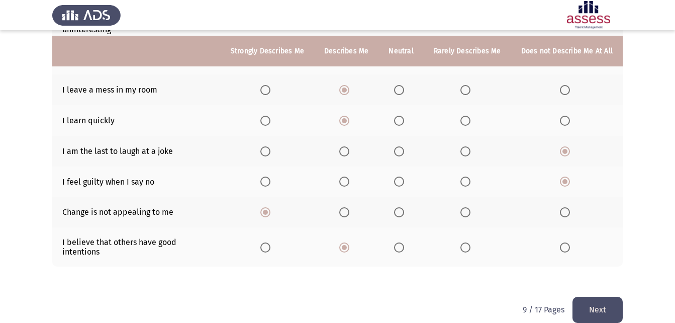
scroll to position [222, 0]
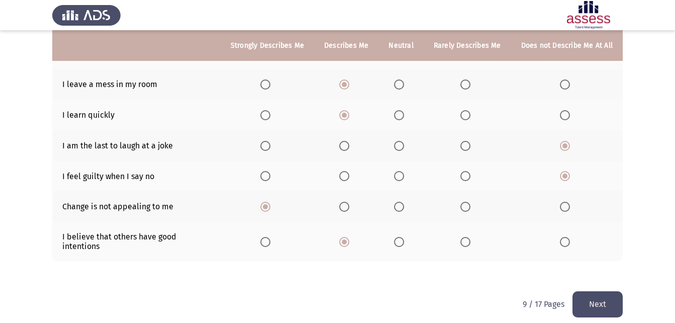
click at [584, 299] on button "Next" at bounding box center [598, 304] width 50 height 26
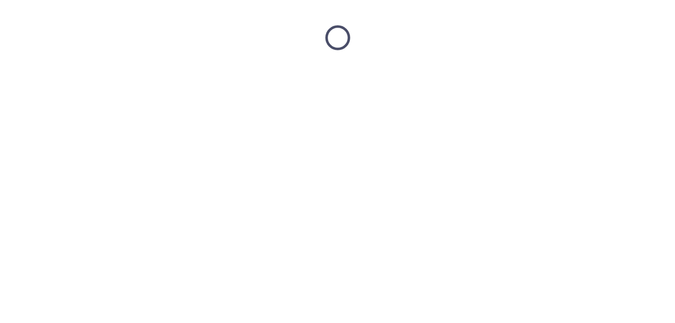
scroll to position [0, 0]
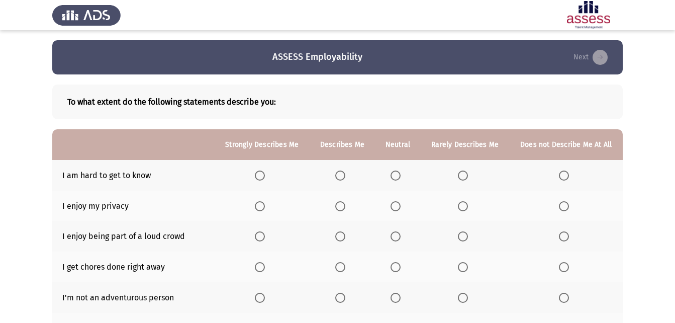
click at [462, 174] on span "Select an option" at bounding box center [463, 175] width 10 height 10
click at [462, 174] on input "Select an option" at bounding box center [463, 175] width 10 height 10
click at [339, 209] on span "Select an option" at bounding box center [340, 206] width 10 height 10
click at [339, 209] on input "Select an option" at bounding box center [340, 206] width 10 height 10
click at [466, 237] on span "Select an option" at bounding box center [463, 236] width 10 height 10
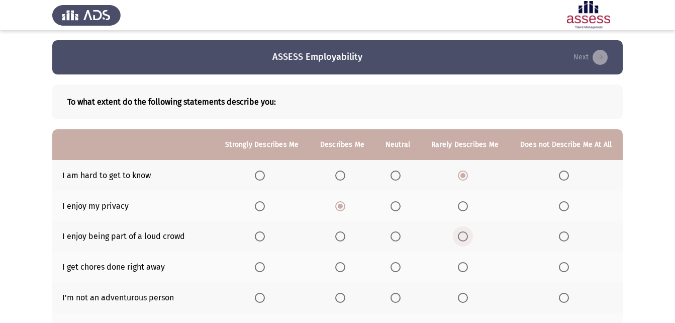
click at [466, 237] on input "Select an option" at bounding box center [463, 236] width 10 height 10
click at [394, 266] on span "Select an option" at bounding box center [396, 267] width 10 height 10
click at [394, 266] on input "Select an option" at bounding box center [396, 267] width 10 height 10
click at [398, 298] on span "Select an option" at bounding box center [396, 298] width 10 height 10
click at [398, 298] on input "Select an option" at bounding box center [396, 298] width 10 height 10
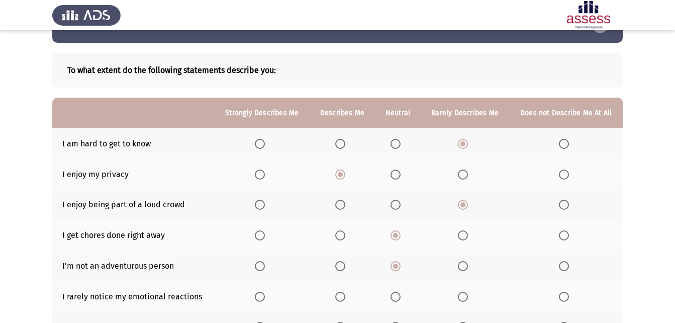
scroll to position [31, 0]
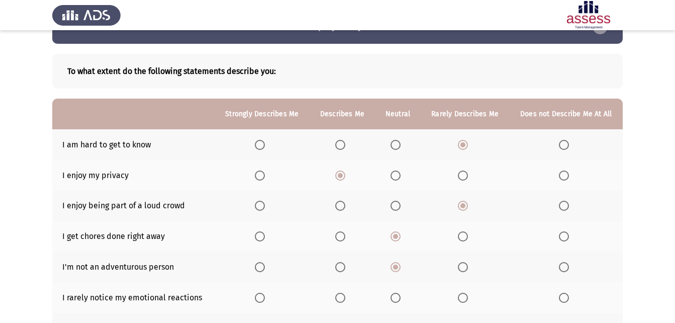
click at [467, 303] on th at bounding box center [465, 297] width 88 height 31
click at [466, 294] on span "Select an option" at bounding box center [463, 298] width 10 height 10
click at [466, 294] on input "Select an option" at bounding box center [463, 298] width 10 height 10
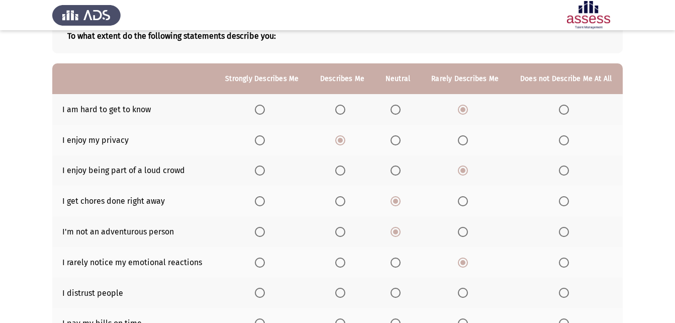
scroll to position [67, 0]
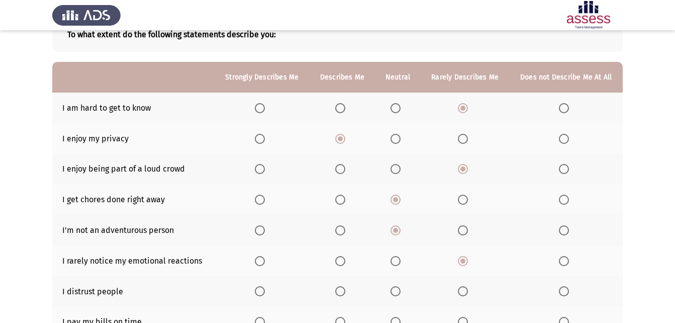
click at [568, 290] on span "Select an option" at bounding box center [564, 291] width 10 height 10
click at [568, 290] on input "Select an option" at bounding box center [564, 291] width 10 height 10
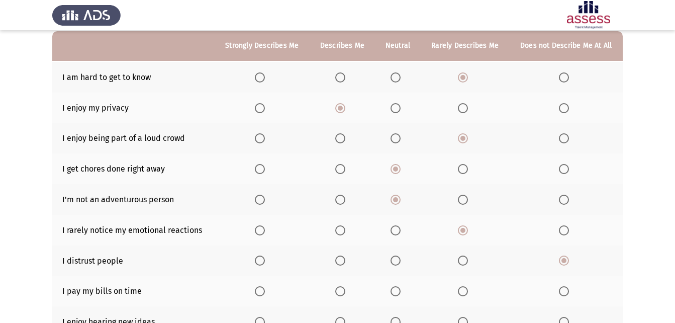
scroll to position [100, 0]
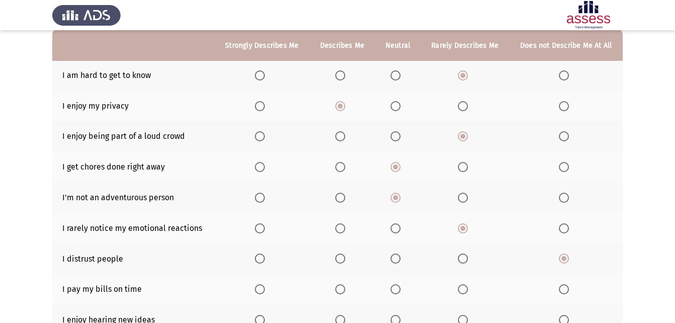
click at [396, 289] on span "Select an option" at bounding box center [396, 289] width 0 height 0
click at [396, 289] on input "Select an option" at bounding box center [396, 289] width 10 height 10
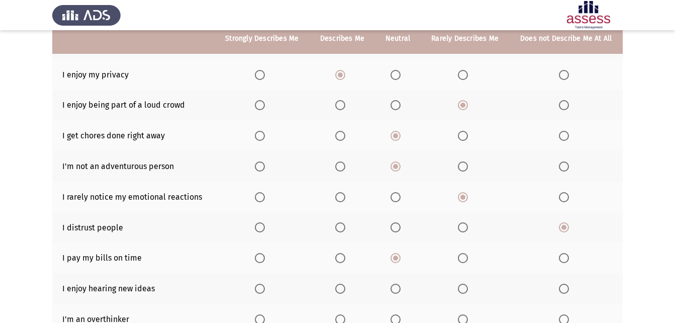
scroll to position [135, 0]
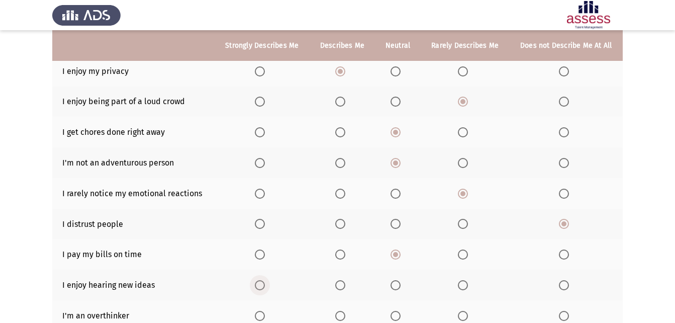
click at [260, 282] on span "Select an option" at bounding box center [260, 285] width 10 height 10
click at [260, 282] on input "Select an option" at bounding box center [260, 285] width 10 height 10
click at [260, 311] on span "Select an option" at bounding box center [260, 316] width 10 height 10
click at [260, 311] on input "Select an option" at bounding box center [260, 316] width 10 height 10
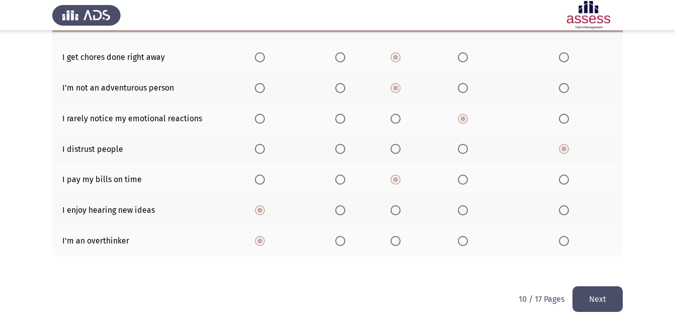
scroll to position [212, 0]
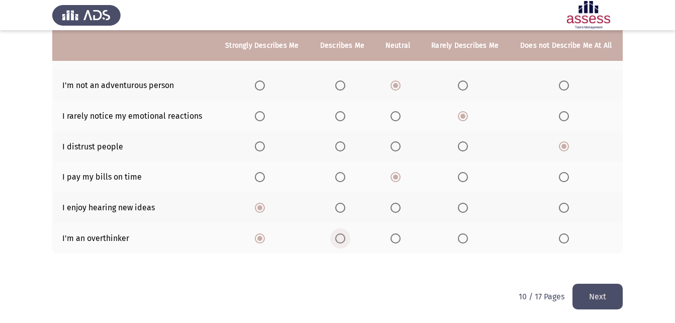
click at [341, 235] on span "Select an option" at bounding box center [340, 238] width 10 height 10
click at [341, 235] on input "Select an option" at bounding box center [340, 238] width 10 height 10
click at [593, 296] on button "Next" at bounding box center [598, 297] width 50 height 26
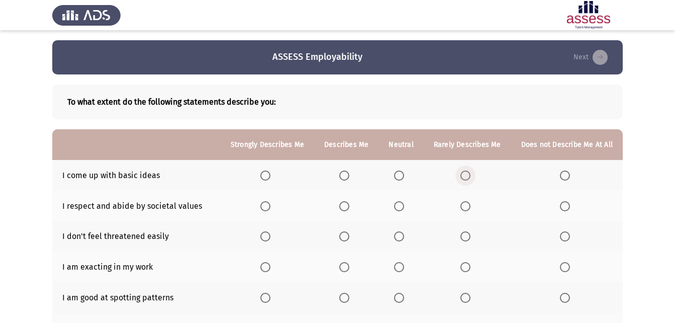
click at [470, 178] on span "Select an option" at bounding box center [465, 175] width 10 height 10
click at [470, 178] on input "Select an option" at bounding box center [465, 175] width 10 height 10
click at [348, 207] on span "Select an option" at bounding box center [344, 206] width 10 height 10
click at [348, 207] on input "Select an option" at bounding box center [344, 206] width 10 height 10
click at [348, 237] on span "Select an option" at bounding box center [344, 236] width 10 height 10
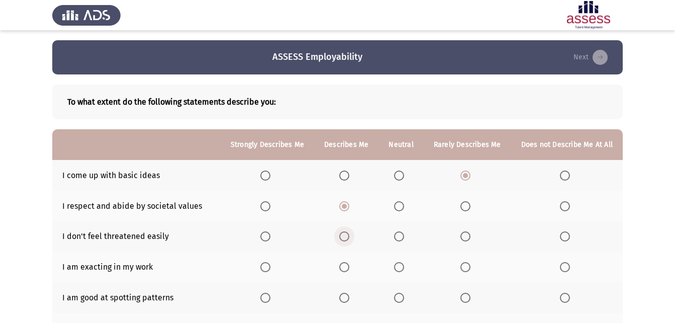
click at [348, 237] on input "Select an option" at bounding box center [344, 236] width 10 height 10
click at [402, 241] on span "Select an option" at bounding box center [399, 236] width 10 height 10
click at [402, 241] on input "Select an option" at bounding box center [399, 236] width 10 height 10
click at [347, 265] on span "Select an option" at bounding box center [344, 267] width 10 height 10
click at [347, 265] on input "Select an option" at bounding box center [344, 267] width 10 height 10
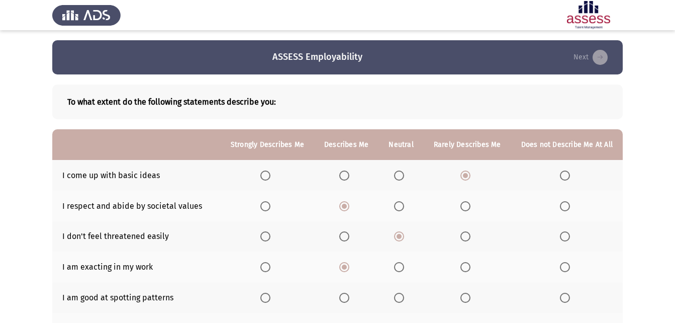
click at [404, 294] on span "Select an option" at bounding box center [399, 298] width 10 height 10
click at [404, 294] on input "Select an option" at bounding box center [399, 298] width 10 height 10
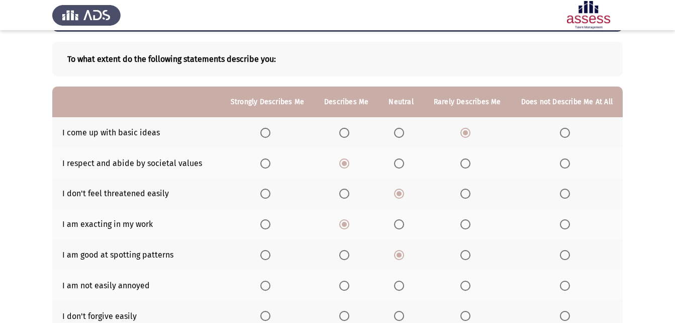
scroll to position [44, 0]
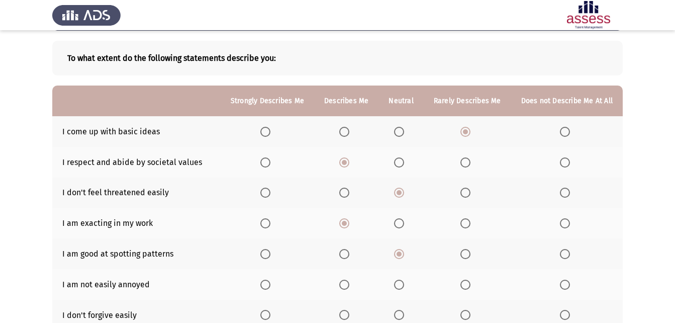
click at [349, 286] on span "Select an option" at bounding box center [344, 285] width 10 height 10
click at [349, 286] on input "Select an option" at bounding box center [344, 285] width 10 height 10
click at [467, 316] on span "Select an option" at bounding box center [465, 315] width 10 height 10
click at [467, 316] on input "Select an option" at bounding box center [465, 315] width 10 height 10
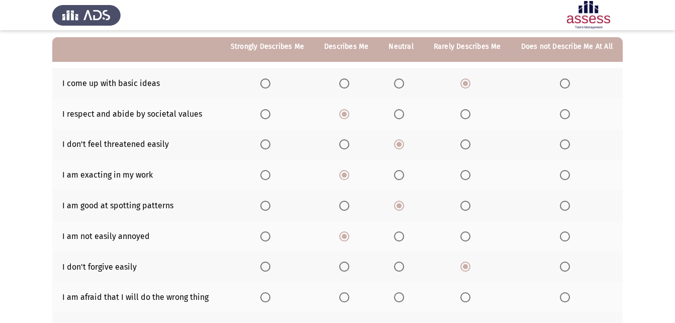
scroll to position [93, 0]
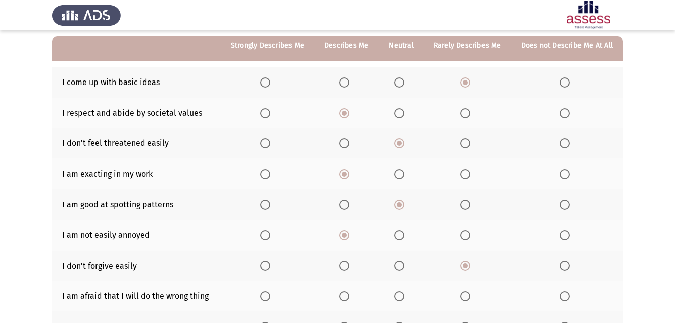
click at [468, 296] on span "Select an option" at bounding box center [465, 296] width 10 height 10
click at [468, 296] on input "Select an option" at bounding box center [465, 296] width 10 height 10
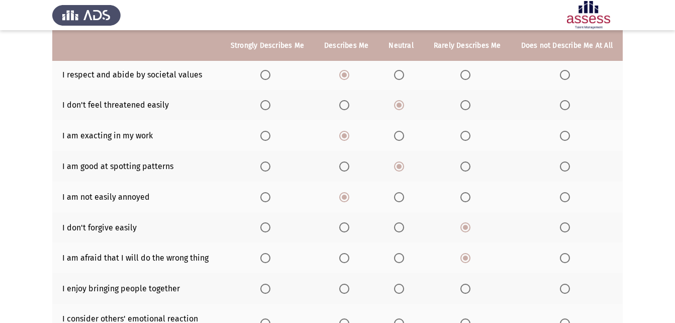
scroll to position [133, 0]
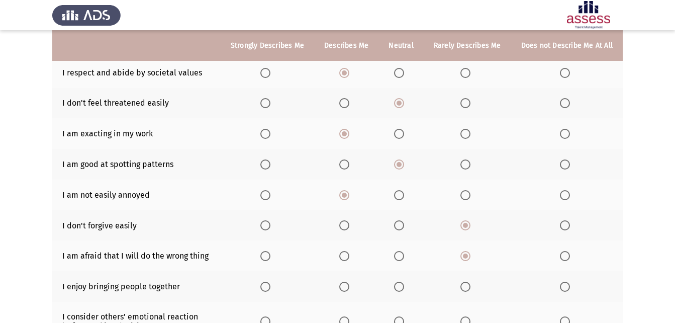
click at [270, 285] on span "Select an option" at bounding box center [265, 287] width 10 height 10
click at [270, 285] on input "Select an option" at bounding box center [265, 287] width 10 height 10
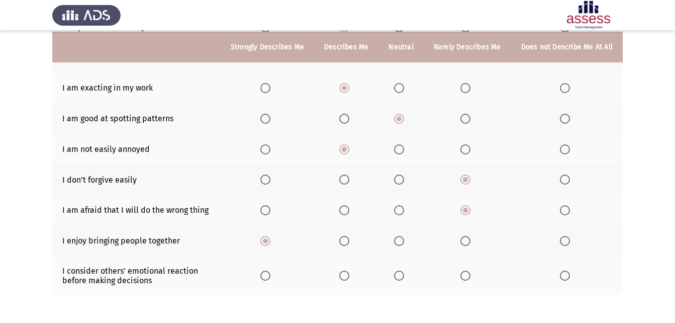
scroll to position [180, 0]
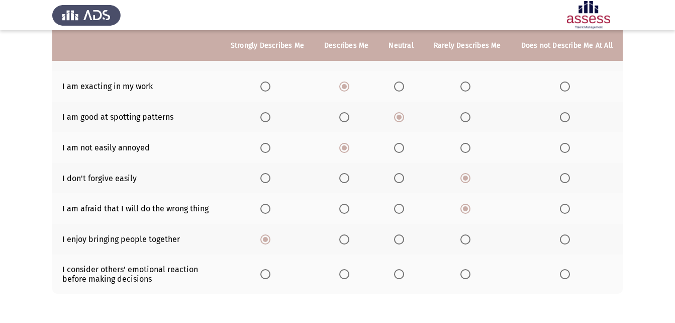
click at [266, 275] on span "Select an option" at bounding box center [265, 274] width 10 height 10
click at [266, 275] on input "Select an option" at bounding box center [265, 274] width 10 height 10
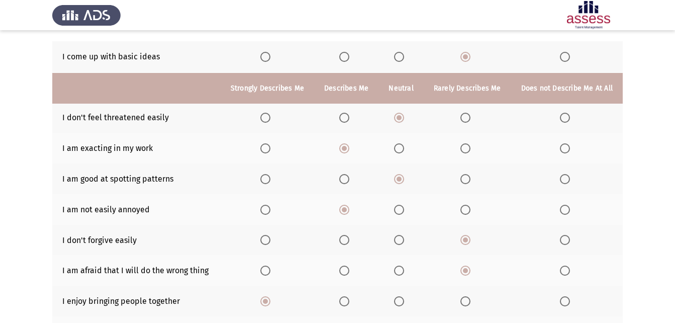
scroll to position [222, 0]
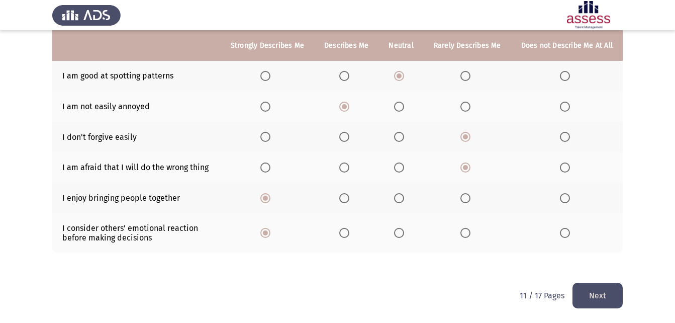
click at [606, 315] on html "ASSESS Employability Next To what extent do the following statements describe y…" at bounding box center [337, 50] width 675 height 544
click at [612, 304] on button "Next" at bounding box center [598, 296] width 50 height 26
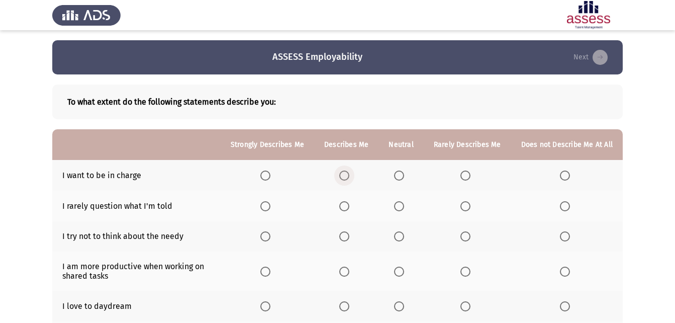
click at [349, 175] on span "Select an option" at bounding box center [344, 175] width 10 height 10
click at [349, 175] on input "Select an option" at bounding box center [344, 175] width 10 height 10
click at [401, 204] on span "Select an option" at bounding box center [399, 206] width 10 height 10
click at [401, 204] on input "Select an option" at bounding box center [399, 206] width 10 height 10
click at [403, 236] on span "Select an option" at bounding box center [399, 236] width 10 height 10
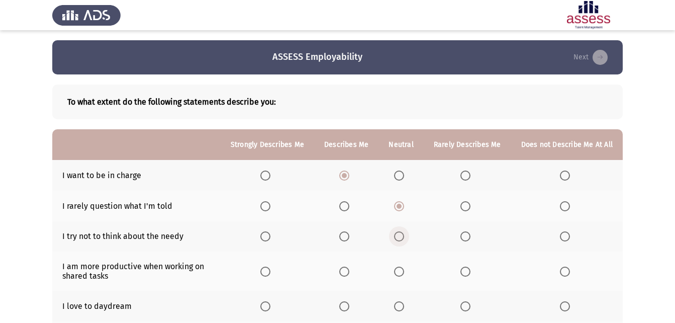
click at [403, 236] on input "Select an option" at bounding box center [399, 236] width 10 height 10
click at [270, 268] on span "Select an option" at bounding box center [265, 271] width 10 height 10
click at [270, 268] on input "Select an option" at bounding box center [265, 271] width 10 height 10
click at [349, 303] on span "Select an option" at bounding box center [344, 306] width 10 height 10
click at [349, 303] on input "Select an option" at bounding box center [344, 306] width 10 height 10
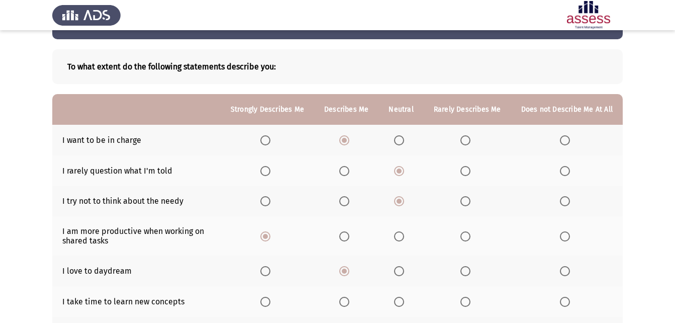
scroll to position [36, 0]
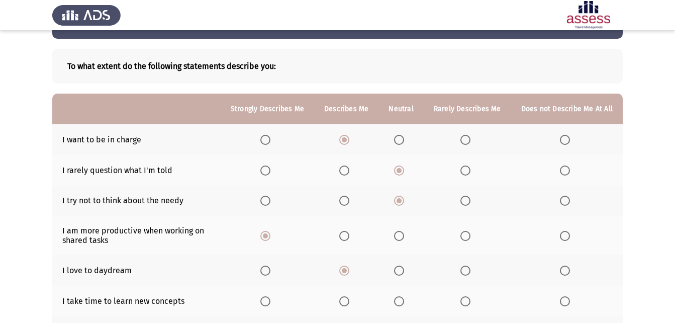
click at [469, 305] on span "Select an option" at bounding box center [465, 301] width 10 height 10
click at [469, 305] on input "Select an option" at bounding box center [465, 301] width 10 height 10
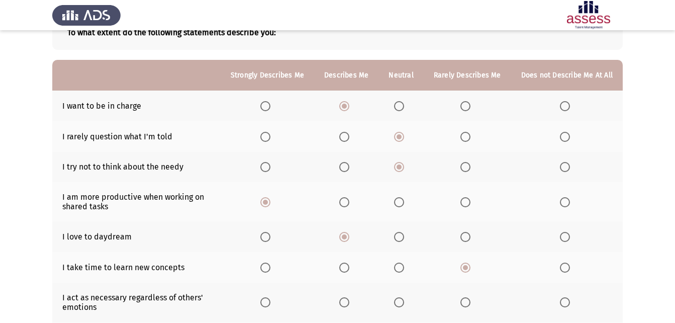
scroll to position [70, 0]
click at [568, 300] on span "Select an option" at bounding box center [565, 302] width 10 height 10
click at [568, 300] on input "Select an option" at bounding box center [565, 302] width 10 height 10
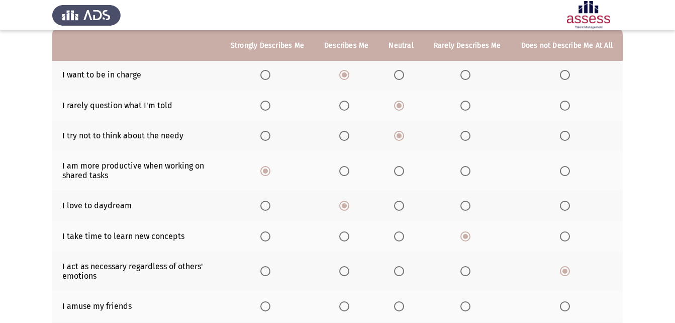
scroll to position [102, 0]
click at [404, 309] on span "Select an option" at bounding box center [399, 305] width 10 height 10
click at [404, 309] on input "Select an option" at bounding box center [399, 305] width 10 height 10
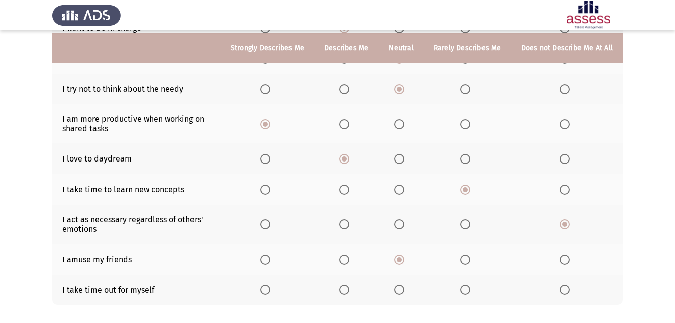
scroll to position [150, 0]
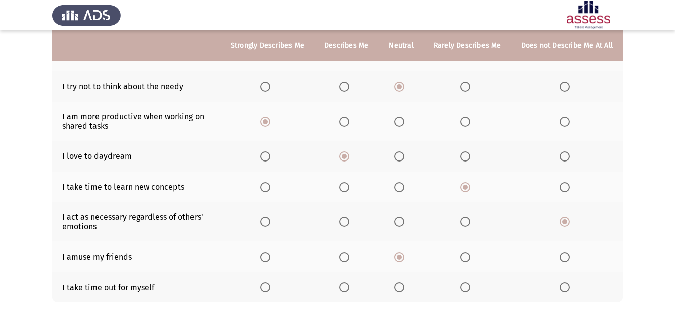
click at [265, 292] on span "Select an option" at bounding box center [265, 287] width 10 height 10
click at [265, 292] on input "Select an option" at bounding box center [265, 287] width 10 height 10
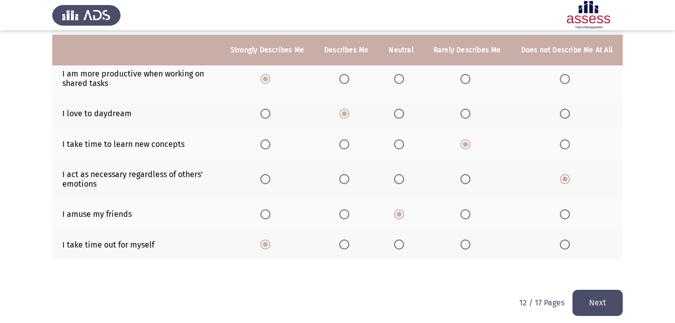
scroll to position [200, 0]
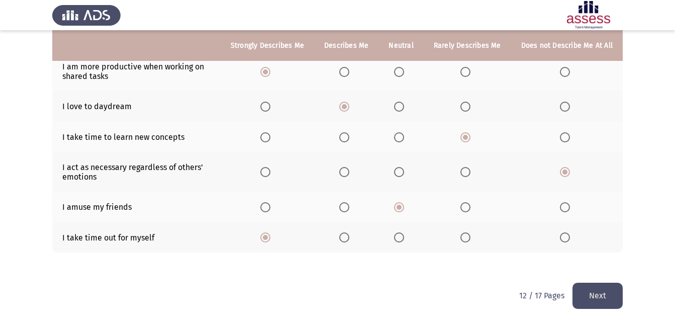
click at [583, 287] on button "Next" at bounding box center [598, 296] width 50 height 26
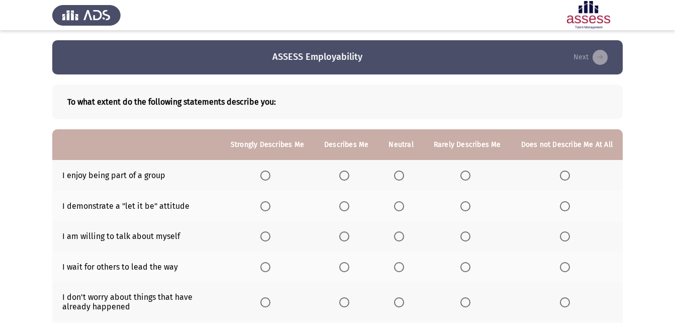
click at [270, 174] on span "Select an option" at bounding box center [265, 175] width 10 height 10
click at [270, 174] on input "Select an option" at bounding box center [265, 175] width 10 height 10
click at [562, 204] on span "Select an option" at bounding box center [565, 206] width 10 height 10
click at [562, 204] on input "Select an option" at bounding box center [565, 206] width 10 height 10
click at [471, 238] on span "Select an option" at bounding box center [465, 236] width 10 height 10
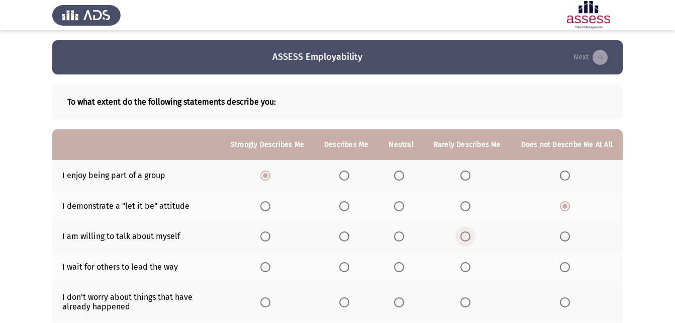
click at [471, 238] on input "Select an option" at bounding box center [465, 236] width 10 height 10
click at [404, 267] on span "Select an option" at bounding box center [399, 267] width 10 height 10
click at [404, 267] on input "Select an option" at bounding box center [399, 267] width 10 height 10
click at [465, 302] on span "Select an option" at bounding box center [465, 302] width 10 height 10
click at [465, 302] on input "Select an option" at bounding box center [465, 302] width 10 height 10
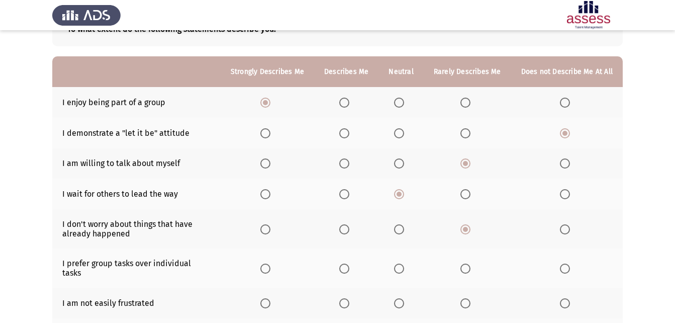
scroll to position [72, 0]
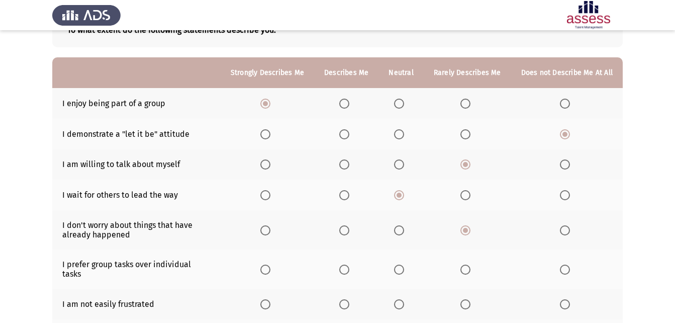
click at [267, 264] on span "Select an option" at bounding box center [265, 269] width 10 height 10
click at [267, 264] on input "Select an option" at bounding box center [265, 269] width 10 height 10
click at [349, 299] on span "Select an option" at bounding box center [344, 304] width 10 height 10
click at [349, 299] on input "Select an option" at bounding box center [344, 304] width 10 height 10
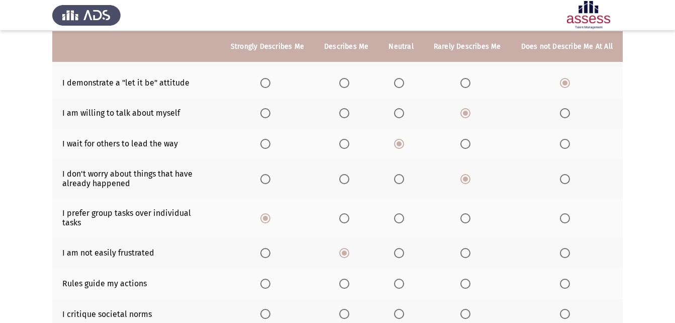
scroll to position [124, 0]
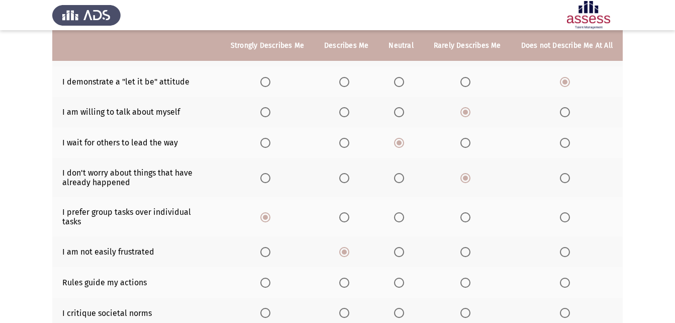
click at [348, 278] on span "Select an option" at bounding box center [344, 283] width 10 height 10
click at [348, 278] on input "Select an option" at bounding box center [344, 283] width 10 height 10
click at [399, 313] on span "Select an option" at bounding box center [399, 313] width 0 height 0
click at [402, 308] on input "Select an option" at bounding box center [399, 313] width 10 height 10
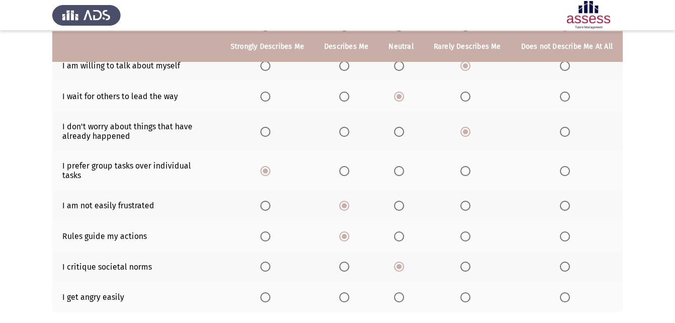
scroll to position [171, 0]
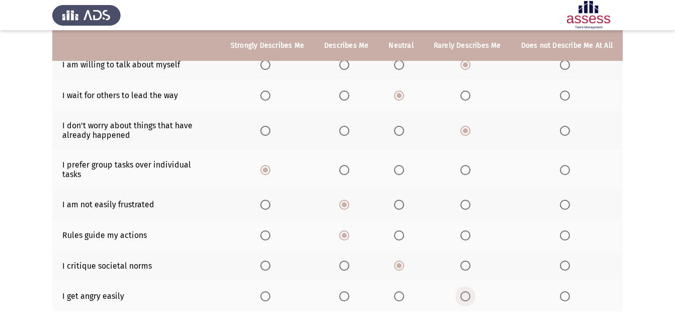
click at [469, 291] on span "Select an option" at bounding box center [465, 296] width 10 height 10
click at [469, 291] on input "Select an option" at bounding box center [465, 296] width 10 height 10
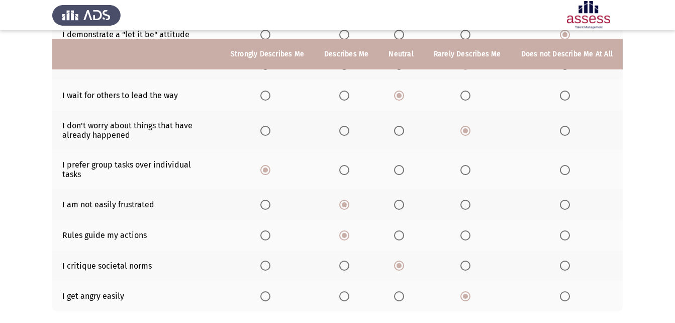
scroll to position [222, 0]
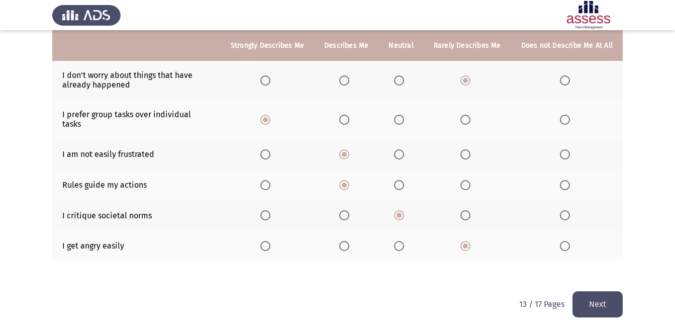
click at [595, 294] on button "Next" at bounding box center [598, 304] width 50 height 26
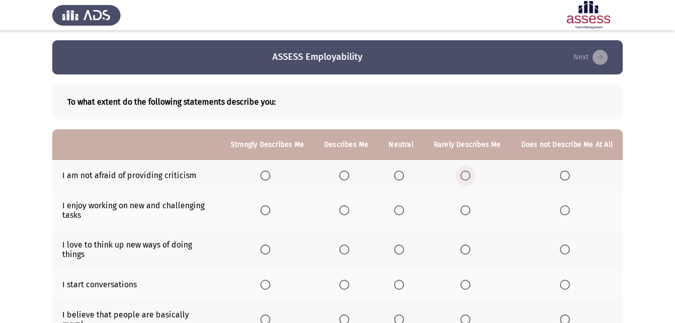
click at [471, 173] on span "Select an option" at bounding box center [465, 175] width 10 height 10
click at [471, 173] on input "Select an option" at bounding box center [465, 175] width 10 height 10
click at [268, 209] on span "Select an option" at bounding box center [265, 210] width 10 height 10
click at [268, 209] on input "Select an option" at bounding box center [265, 210] width 10 height 10
click at [347, 249] on span "Select an option" at bounding box center [344, 249] width 10 height 10
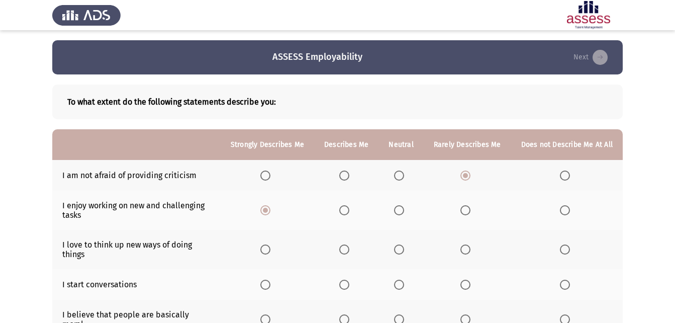
click at [347, 249] on input "Select an option" at bounding box center [344, 249] width 10 height 10
click at [270, 281] on span "Select an option" at bounding box center [265, 285] width 10 height 10
click at [270, 281] on input "Select an option" at bounding box center [265, 285] width 10 height 10
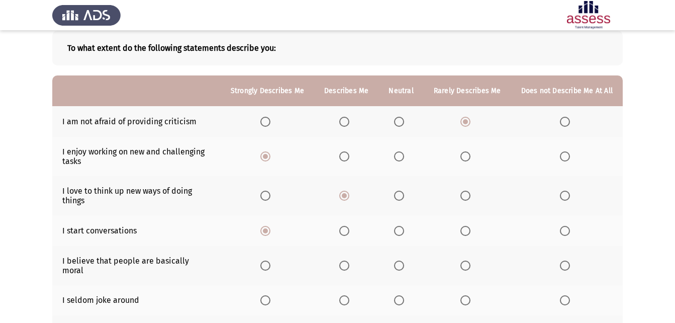
scroll to position [56, 0]
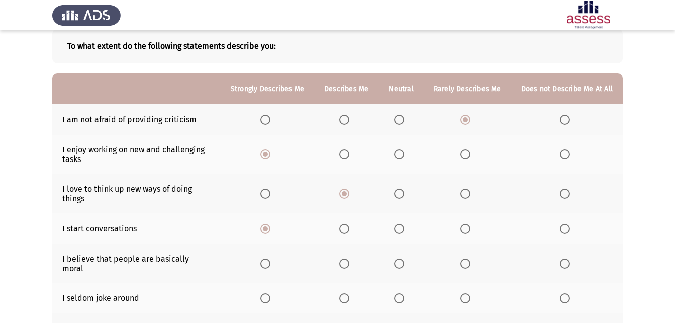
click at [401, 258] on span "Select an option" at bounding box center [399, 263] width 10 height 10
click at [401, 258] on input "Select an option" at bounding box center [399, 263] width 10 height 10
click at [400, 293] on span "Select an option" at bounding box center [399, 298] width 10 height 10
click at [400, 293] on input "Select an option" at bounding box center [399, 298] width 10 height 10
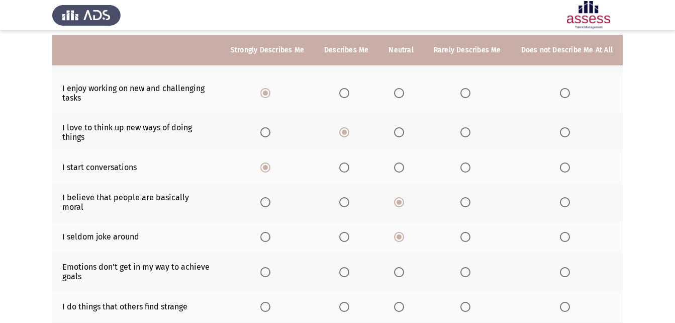
scroll to position [123, 0]
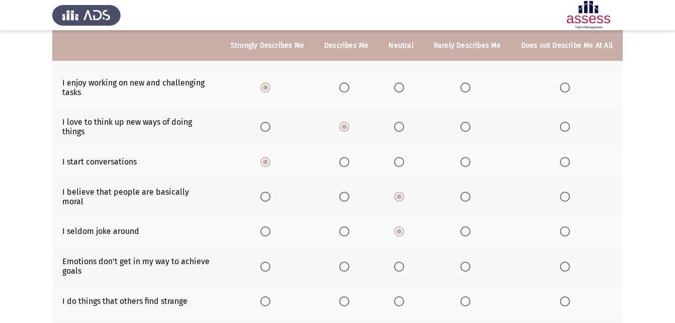
click at [466, 266] on span "Select an option" at bounding box center [466, 266] width 0 height 0
click at [468, 261] on input "Select an option" at bounding box center [465, 266] width 10 height 10
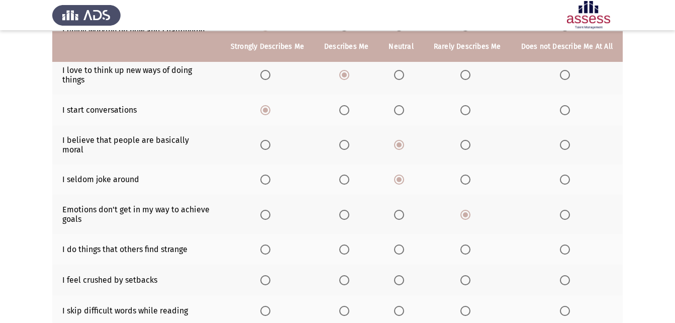
scroll to position [175, 0]
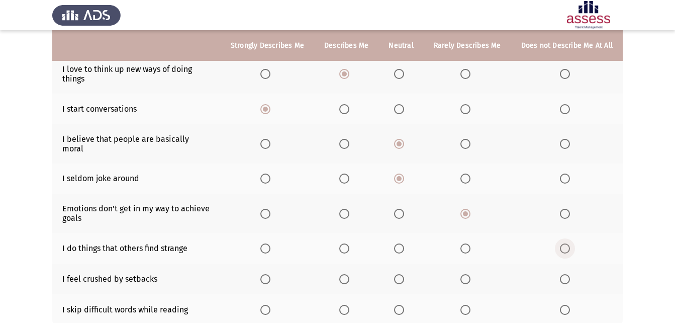
click at [561, 243] on span "Select an option" at bounding box center [565, 248] width 10 height 10
click at [561, 243] on input "Select an option" at bounding box center [565, 248] width 10 height 10
click at [402, 274] on span "Select an option" at bounding box center [399, 279] width 10 height 10
click at [402, 274] on input "Select an option" at bounding box center [399, 279] width 10 height 10
click at [468, 305] on span "Select an option" at bounding box center [465, 310] width 10 height 10
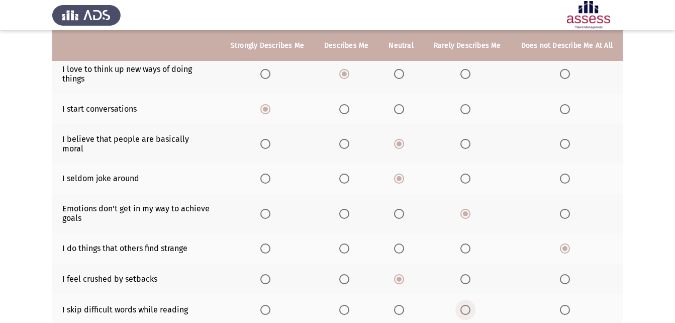
click at [468, 305] on input "Select an option" at bounding box center [465, 310] width 10 height 10
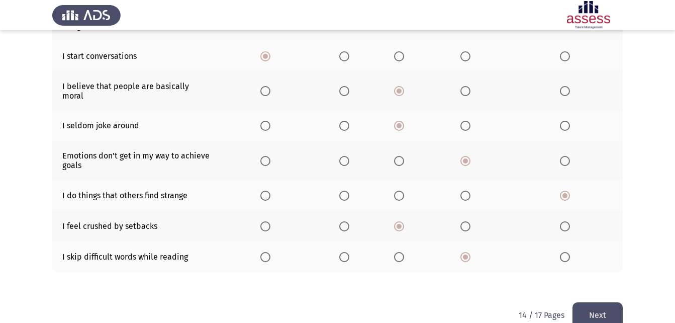
scroll to position [239, 0]
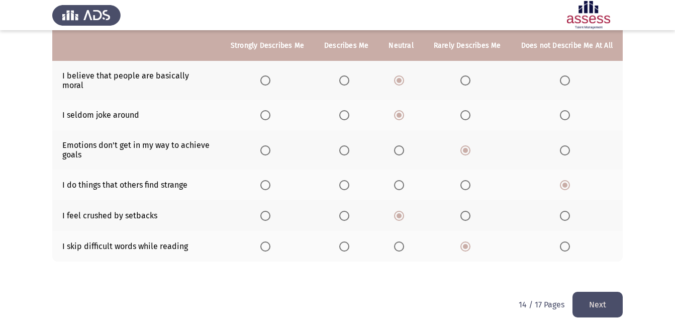
click at [596, 292] on button "Next" at bounding box center [598, 305] width 50 height 26
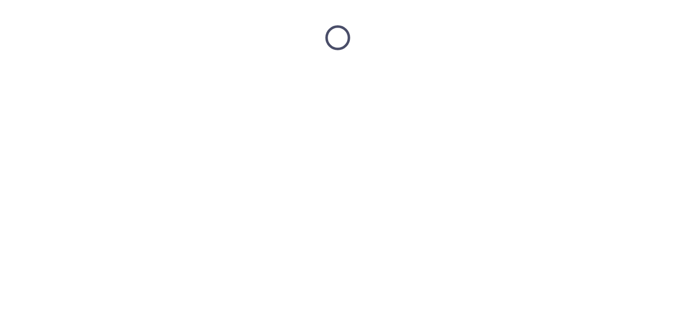
scroll to position [0, 0]
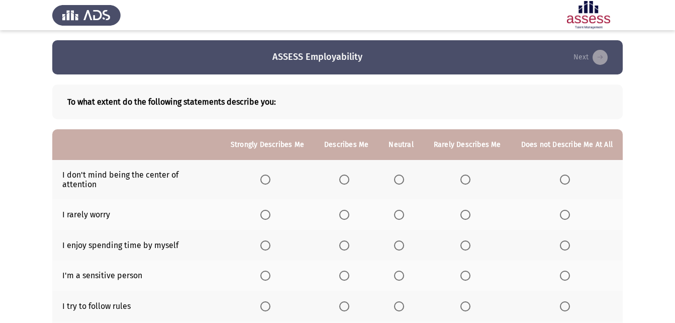
click at [348, 176] on span "Select an option" at bounding box center [344, 179] width 10 height 10
click at [348, 176] on input "Select an option" at bounding box center [344, 179] width 10 height 10
click at [348, 210] on span "Select an option" at bounding box center [344, 215] width 10 height 10
click at [348, 210] on input "Select an option" at bounding box center [344, 215] width 10 height 10
click at [270, 240] on span "Select an option" at bounding box center [265, 245] width 10 height 10
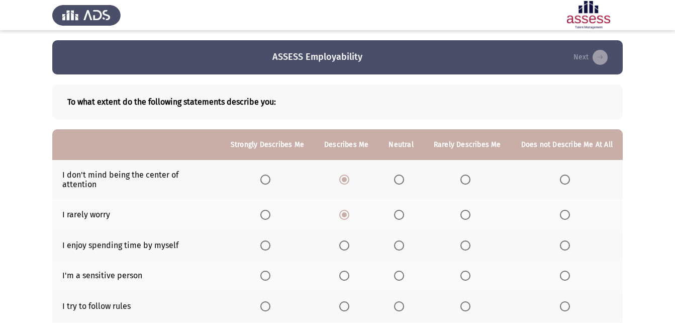
click at [270, 240] on input "Select an option" at bounding box center [265, 245] width 10 height 10
click at [349, 270] on span "Select an option" at bounding box center [344, 275] width 10 height 10
click at [349, 270] on input "Select an option" at bounding box center [344, 275] width 10 height 10
click at [348, 301] on span "Select an option" at bounding box center [344, 306] width 10 height 10
click at [348, 301] on input "Select an option" at bounding box center [344, 306] width 10 height 10
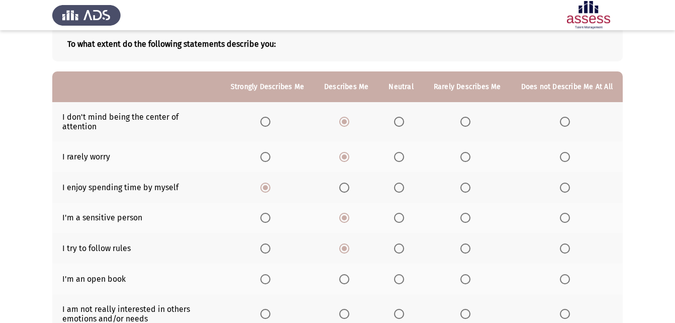
scroll to position [60, 0]
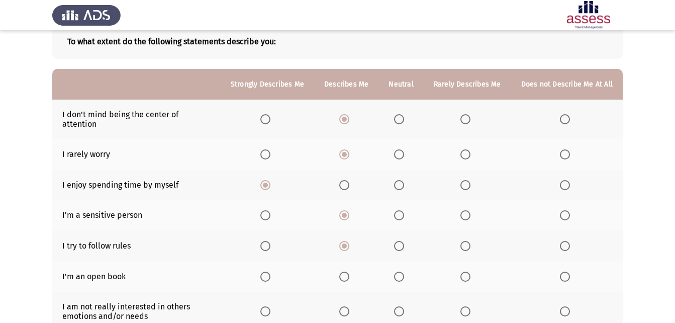
click at [398, 271] on span "Select an option" at bounding box center [399, 276] width 10 height 10
click at [398, 271] on input "Select an option" at bounding box center [399, 276] width 10 height 10
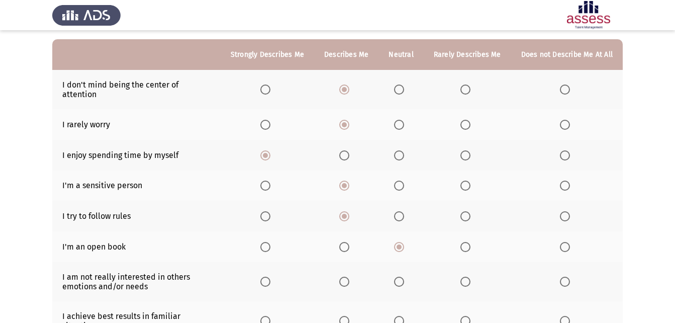
scroll to position [92, 0]
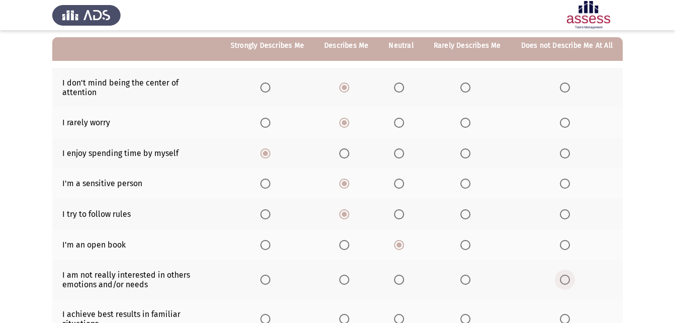
click at [571, 274] on label "Select an option" at bounding box center [567, 279] width 14 height 10
click at [570, 274] on input "Select an option" at bounding box center [565, 279] width 10 height 10
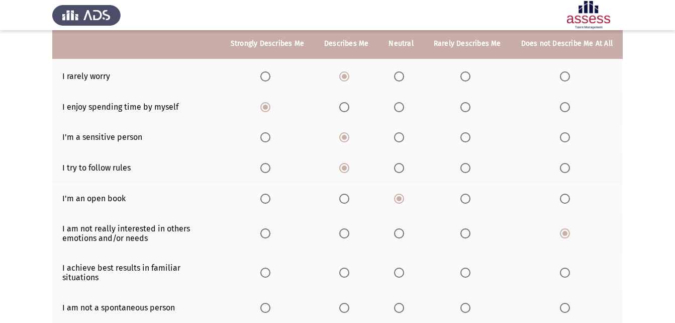
scroll to position [139, 0]
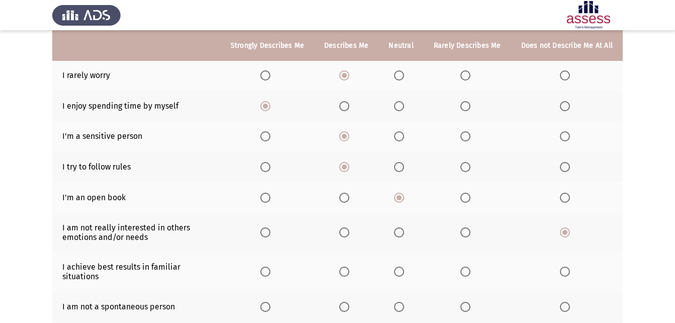
click at [270, 267] on span "Select an option" at bounding box center [265, 271] width 10 height 10
click at [270, 267] on input "Select an option" at bounding box center [265, 271] width 10 height 10
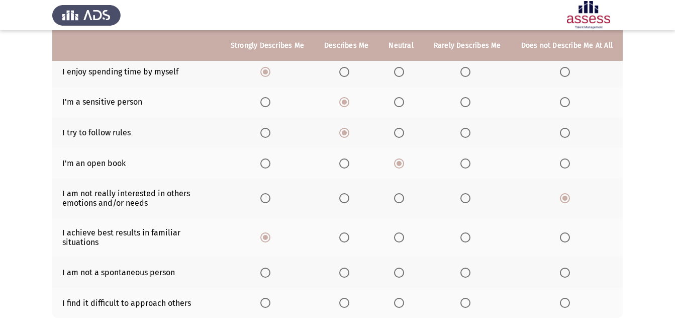
scroll to position [174, 0]
click at [568, 266] on span "Select an option" at bounding box center [565, 271] width 10 height 10
click at [568, 266] on input "Select an option" at bounding box center [565, 271] width 10 height 10
click at [567, 298] on span "Select an option" at bounding box center [565, 302] width 10 height 10
click at [567, 298] on input "Select an option" at bounding box center [565, 302] width 10 height 10
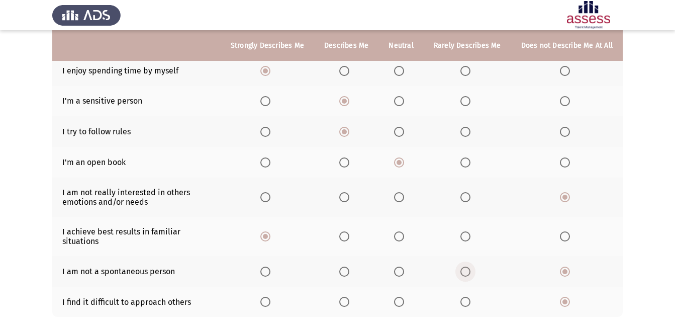
click at [468, 266] on span "Select an option" at bounding box center [465, 271] width 10 height 10
click at [468, 266] on input "Select an option" at bounding box center [465, 271] width 10 height 10
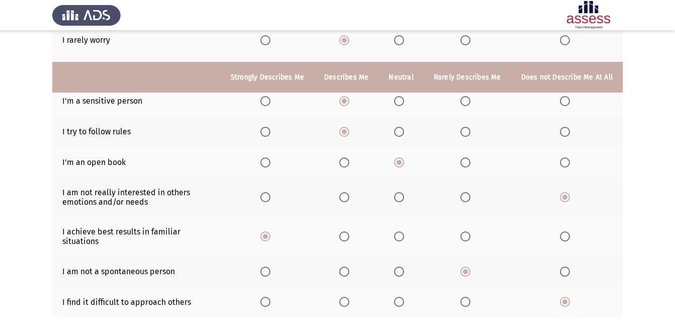
scroll to position [228, 0]
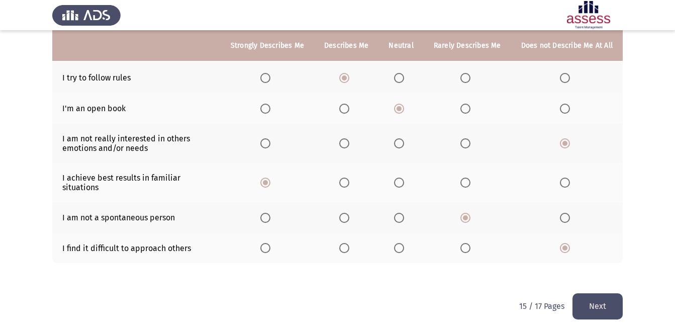
click at [593, 298] on button "Next" at bounding box center [598, 306] width 50 height 26
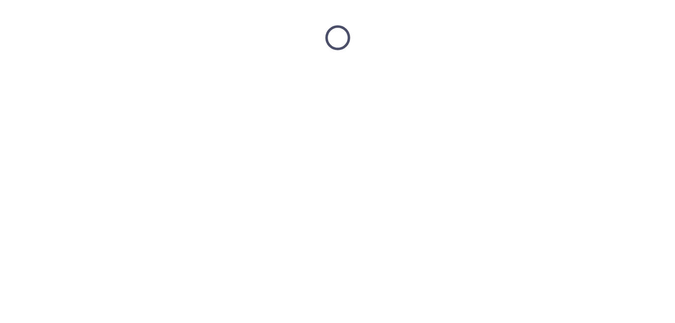
scroll to position [0, 0]
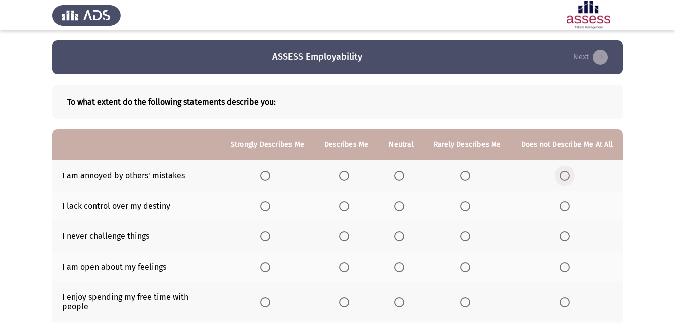
click at [565, 178] on span "Select an option" at bounding box center [565, 175] width 10 height 10
click at [565, 178] on input "Select an option" at bounding box center [565, 175] width 10 height 10
click at [408, 208] on label "Select an option" at bounding box center [401, 206] width 14 height 10
click at [404, 208] on input "Select an option" at bounding box center [399, 206] width 10 height 10
click at [398, 246] on th at bounding box center [401, 236] width 45 height 31
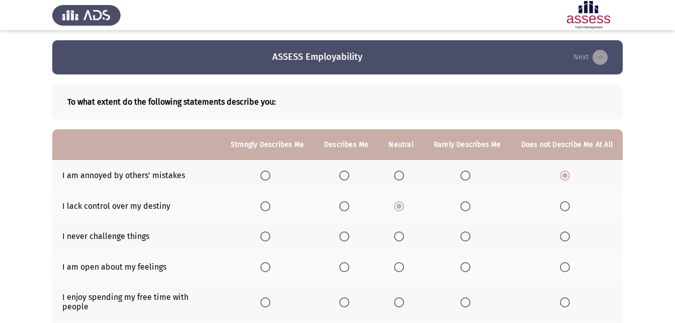
click at [403, 242] on th at bounding box center [401, 236] width 45 height 31
click at [403, 233] on span "Select an option" at bounding box center [399, 236] width 10 height 10
click at [403, 233] on input "Select an option" at bounding box center [399, 236] width 10 height 10
click at [270, 266] on span "Select an option" at bounding box center [265, 267] width 10 height 10
click at [270, 266] on input "Select an option" at bounding box center [265, 267] width 10 height 10
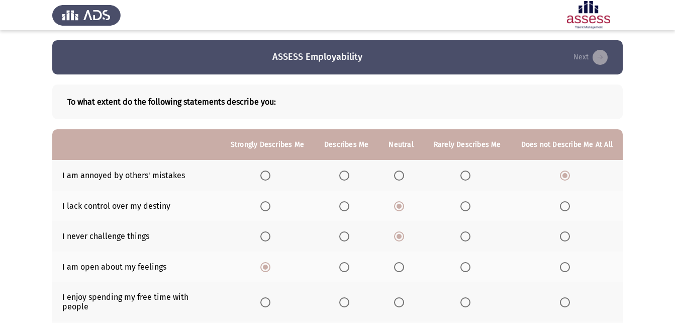
click at [344, 302] on span "Select an option" at bounding box center [344, 302] width 10 height 10
click at [344, 302] on input "Select an option" at bounding box center [344, 302] width 10 height 10
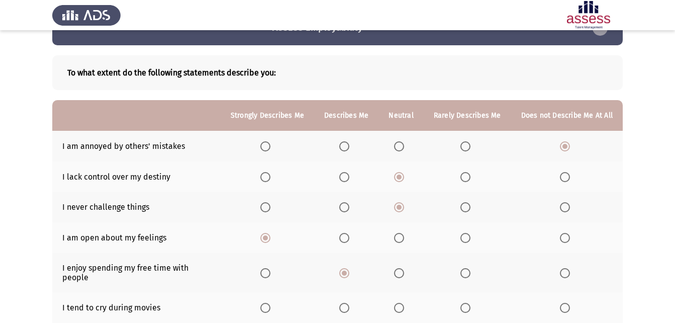
scroll to position [36, 0]
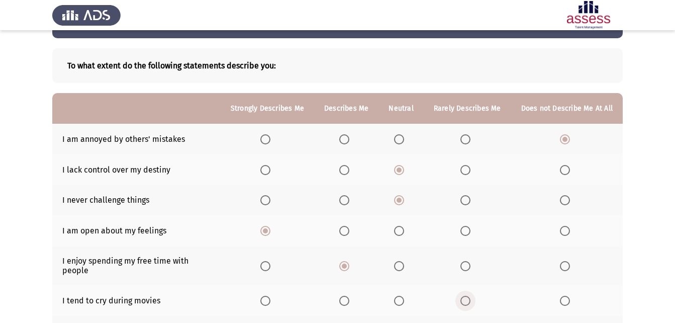
click at [470, 296] on span "Select an option" at bounding box center [465, 301] width 10 height 10
click at [470, 296] on input "Select an option" at bounding box center [465, 301] width 10 height 10
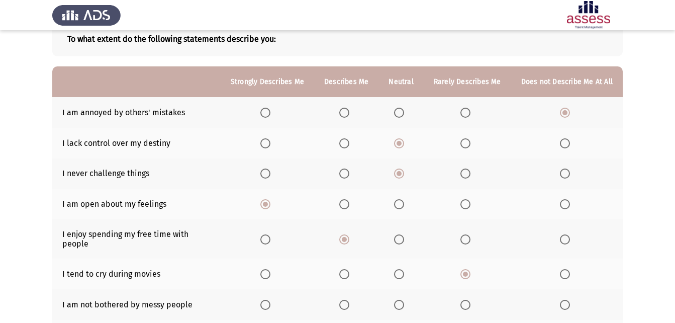
scroll to position [61, 0]
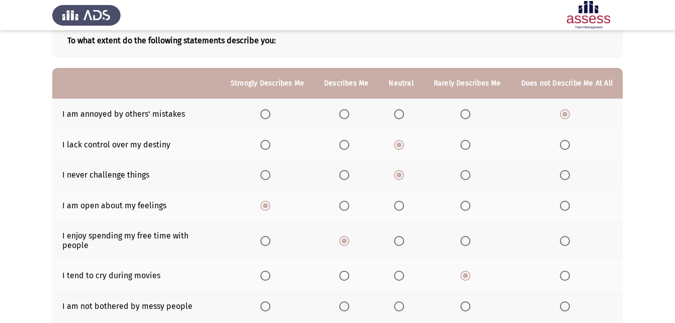
click at [402, 301] on span "Select an option" at bounding box center [399, 306] width 10 height 10
click at [402, 301] on input "Select an option" at bounding box center [399, 306] width 10 height 10
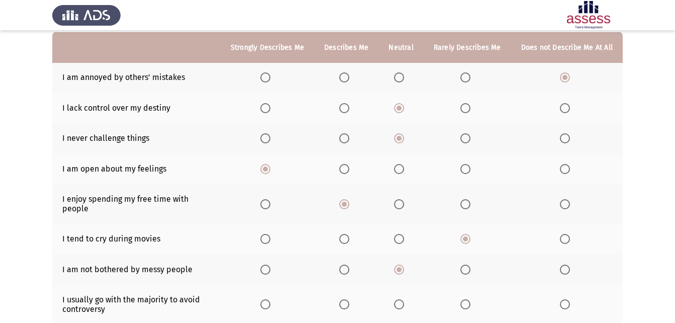
scroll to position [100, 0]
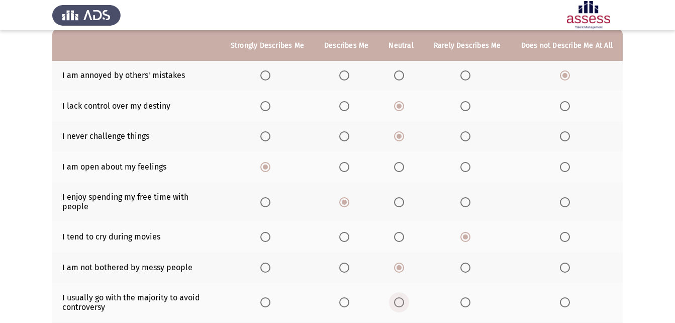
click at [404, 297] on span "Select an option" at bounding box center [399, 302] width 10 height 10
click at [404, 297] on input "Select an option" at bounding box center [399, 302] width 10 height 10
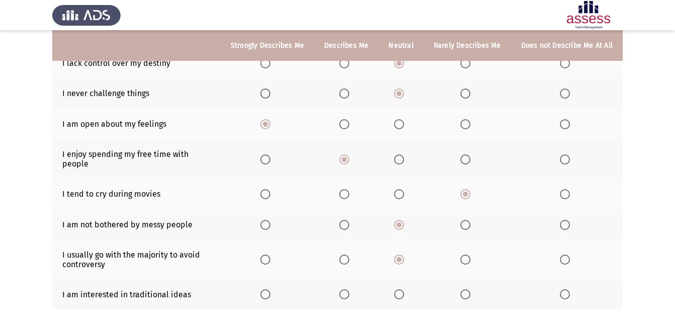
scroll to position [144, 0]
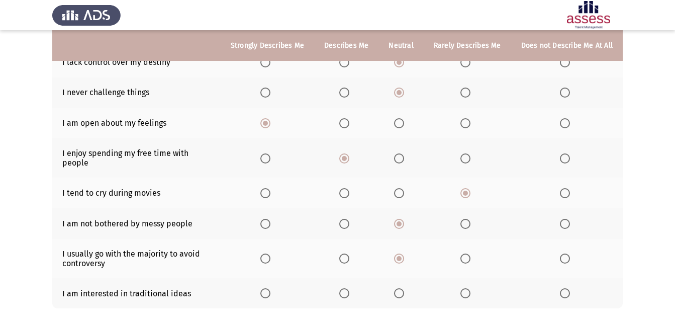
click at [465, 288] on span "Select an option" at bounding box center [465, 293] width 10 height 10
click at [465, 288] on input "Select an option" at bounding box center [465, 293] width 10 height 10
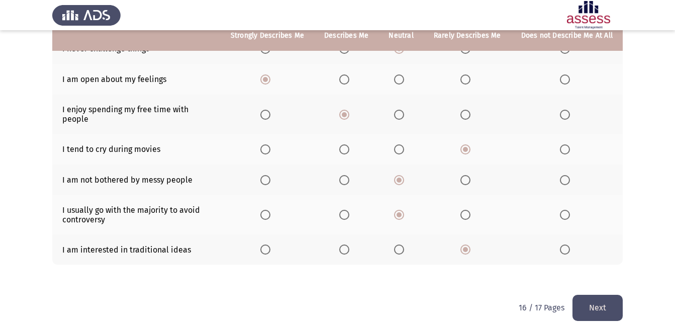
scroll to position [191, 0]
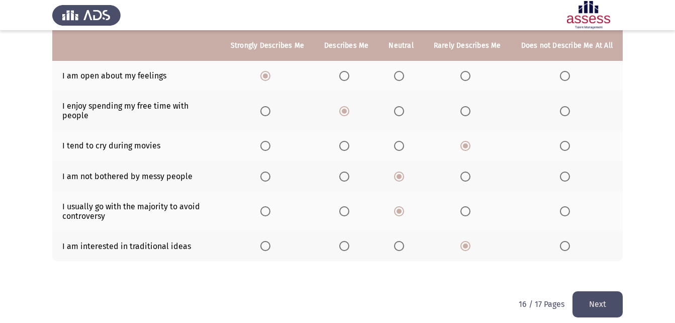
click at [576, 291] on button "Next" at bounding box center [598, 304] width 50 height 26
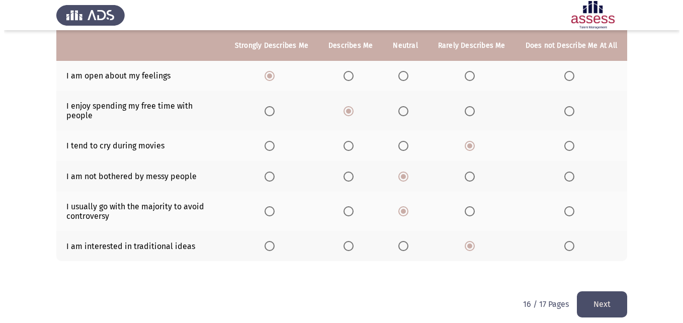
scroll to position [0, 0]
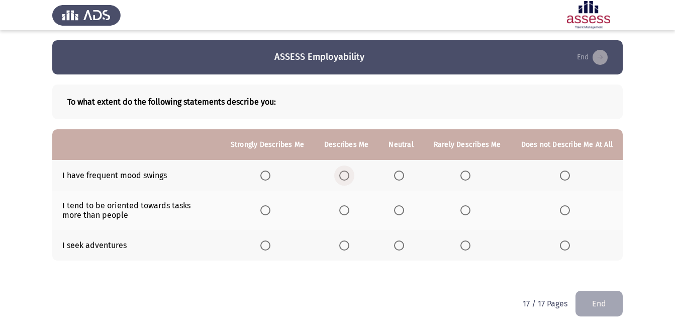
click at [347, 174] on span "Select an option" at bounding box center [344, 175] width 10 height 10
click at [347, 174] on input "Select an option" at bounding box center [344, 175] width 10 height 10
click at [400, 245] on span "Select an option" at bounding box center [399, 245] width 10 height 10
click at [400, 245] on input "Select an option" at bounding box center [399, 245] width 10 height 10
click at [345, 211] on span "Select an option" at bounding box center [344, 210] width 10 height 10
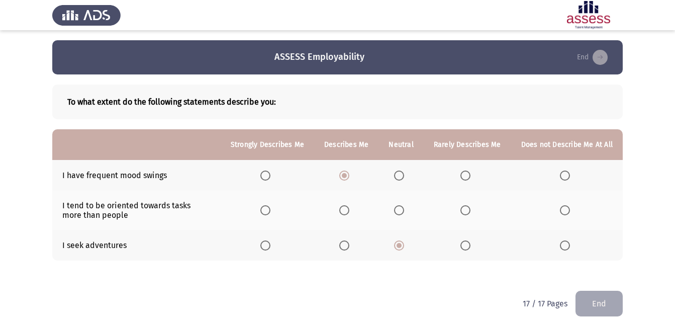
click at [345, 211] on input "Select an option" at bounding box center [344, 210] width 10 height 10
click at [594, 301] on button "End" at bounding box center [599, 304] width 47 height 26
